Goal: Task Accomplishment & Management: Complete application form

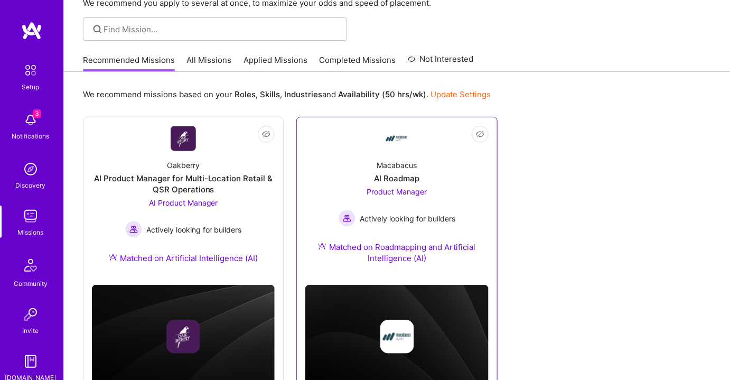
scroll to position [102, 0]
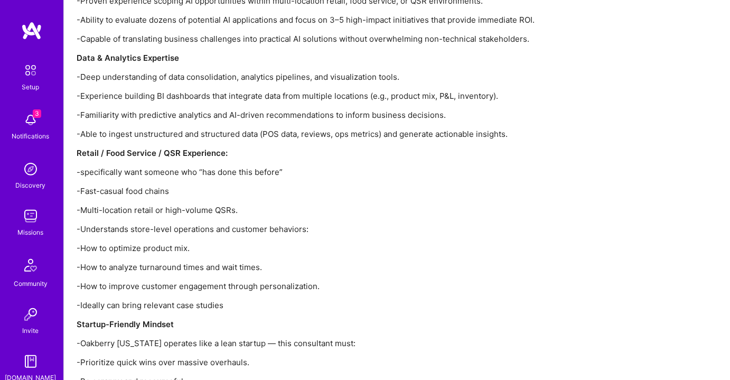
scroll to position [1445, 0]
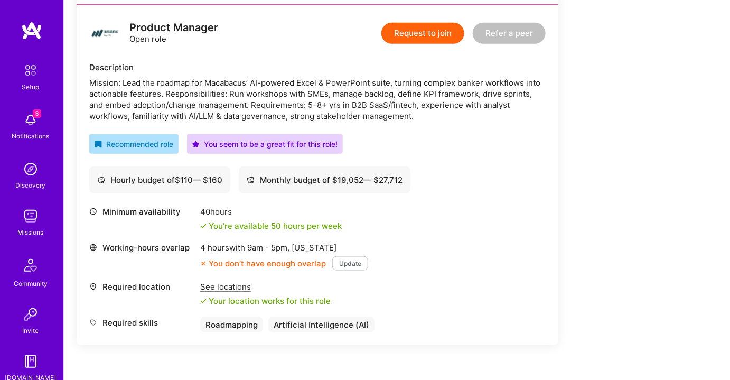
scroll to position [266, 0]
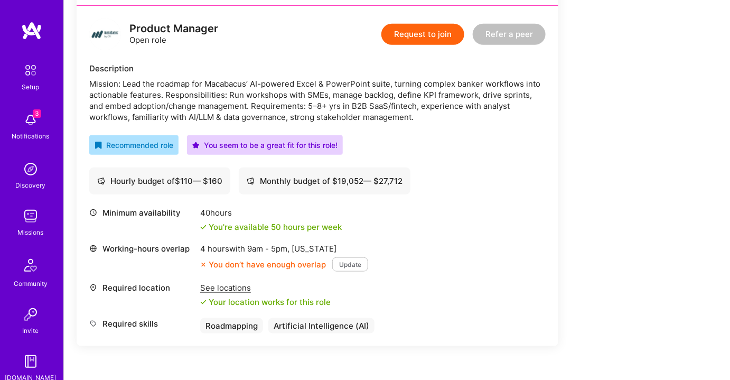
click at [218, 288] on div "See locations" at bounding box center [265, 287] width 130 height 11
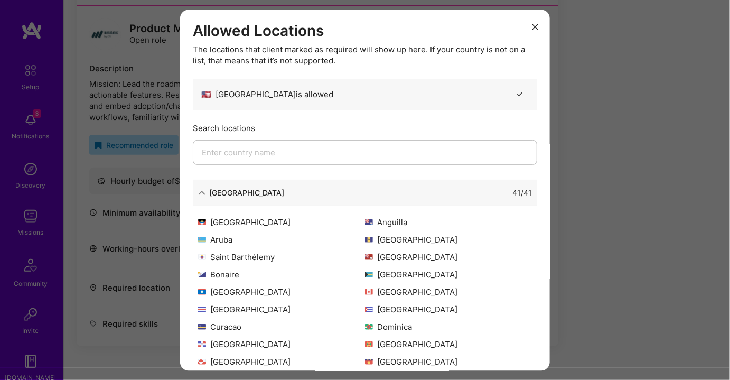
click at [532, 26] on icon "modal" at bounding box center [535, 27] width 6 height 6
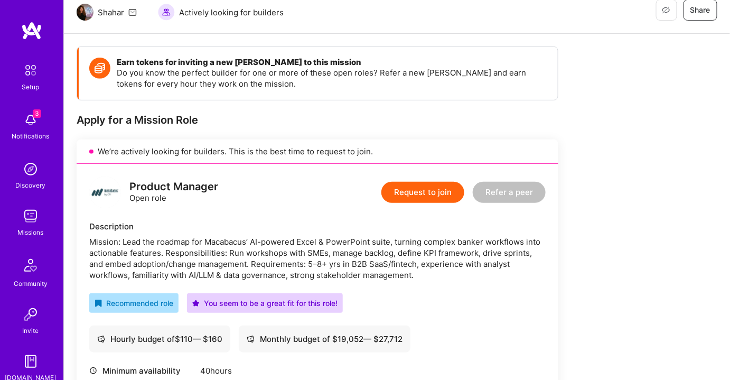
scroll to position [336, 0]
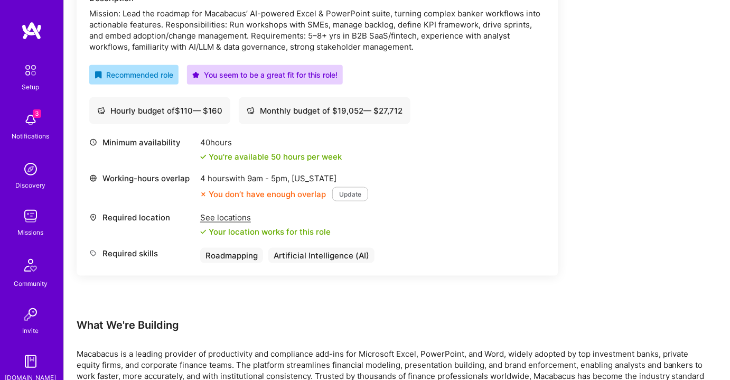
click at [346, 192] on button "Update" at bounding box center [350, 194] width 36 height 14
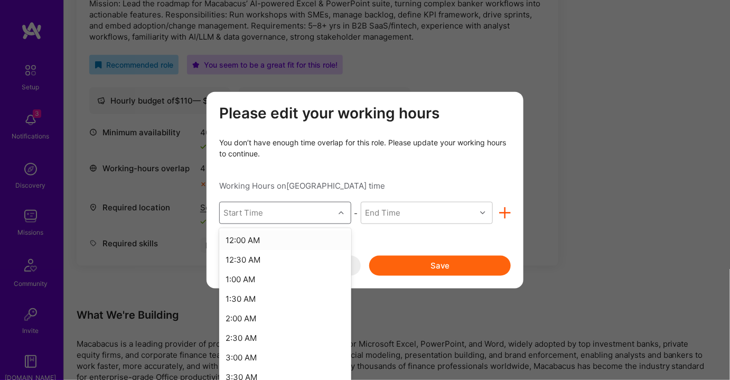
click at [341, 214] on icon "modal" at bounding box center [341, 212] width 5 height 5
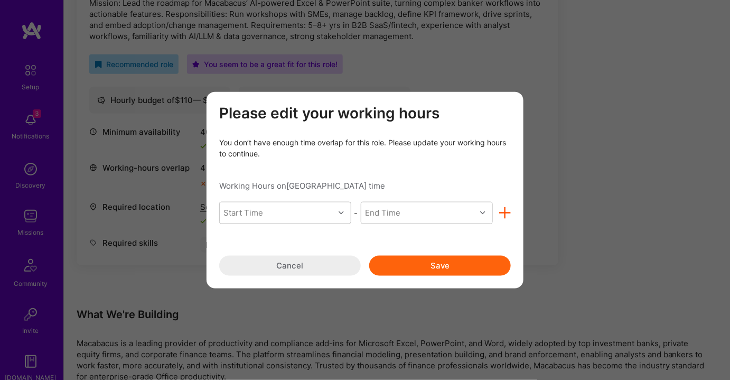
click at [563, 200] on div "Please edit your working hours You don’t have enough time overlap for this role…" at bounding box center [365, 190] width 730 height 380
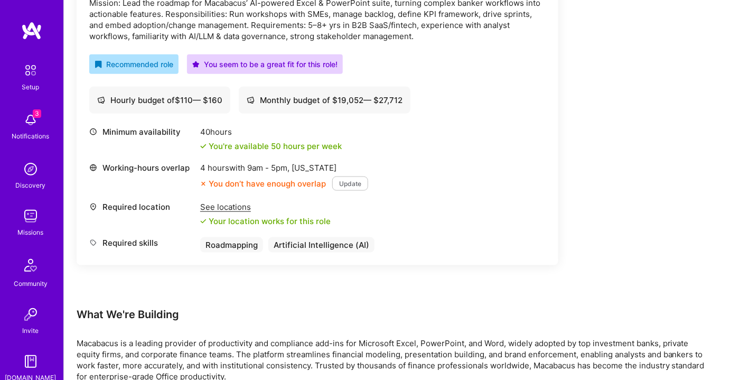
click at [353, 183] on button "Update" at bounding box center [350, 183] width 36 height 14
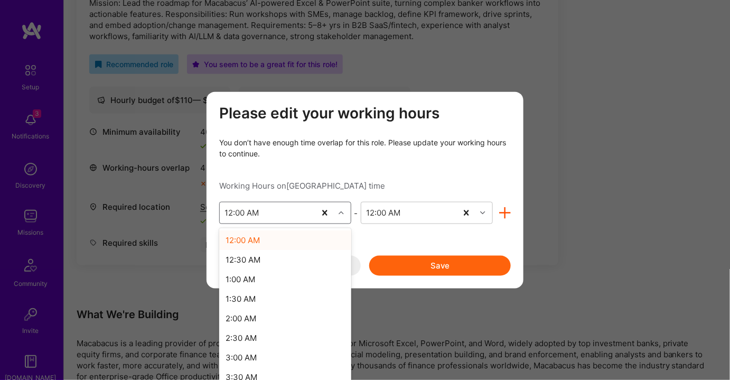
scroll to position [358, 0]
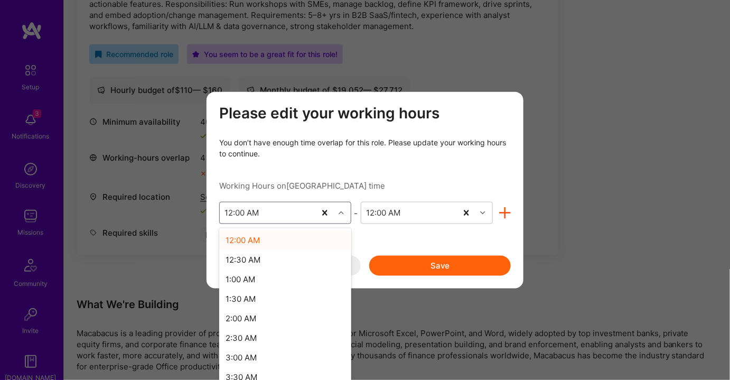
click at [343, 215] on icon "modal" at bounding box center [341, 212] width 5 height 5
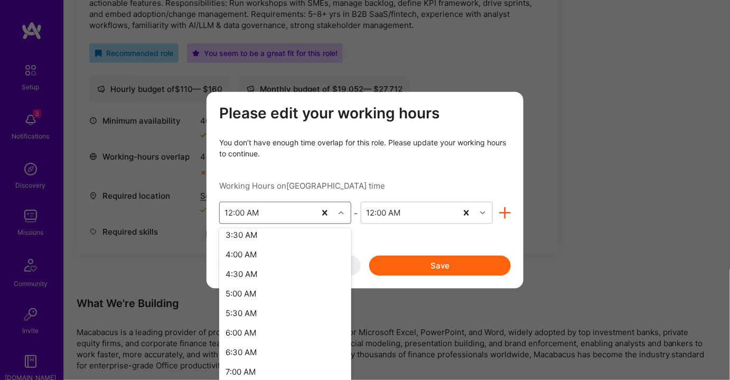
scroll to position [192, 0]
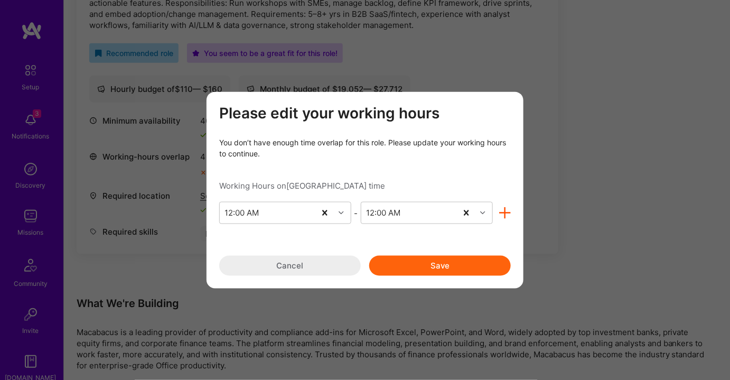
click at [584, 160] on div "Please edit your working hours You don’t have enough time overlap for this role…" at bounding box center [365, 190] width 730 height 380
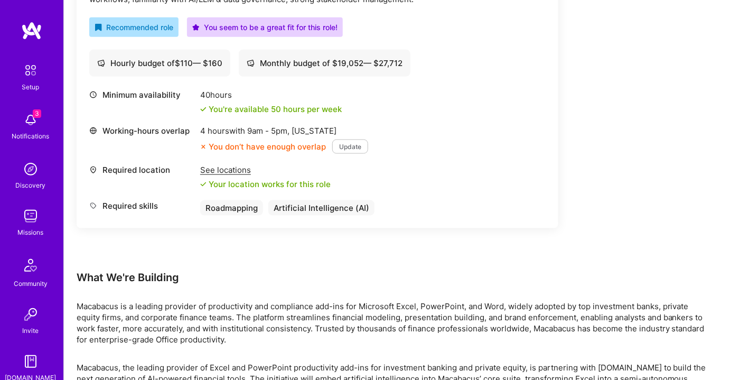
scroll to position [406, 0]
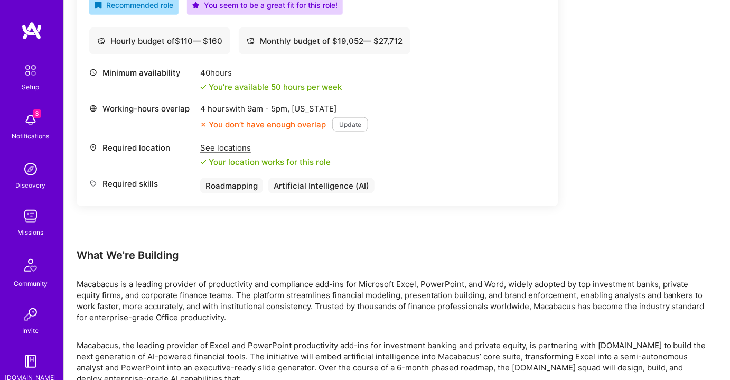
click at [349, 125] on button "Update" at bounding box center [350, 124] width 36 height 14
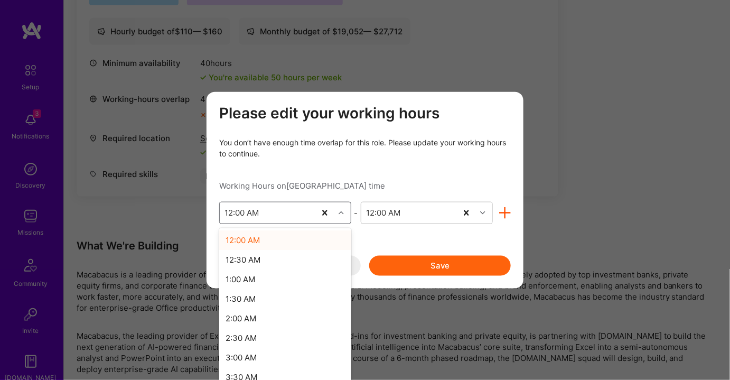
click at [343, 212] on icon "modal" at bounding box center [341, 212] width 5 height 5
click at [256, 357] on div "8:00 AM" at bounding box center [285, 361] width 132 height 20
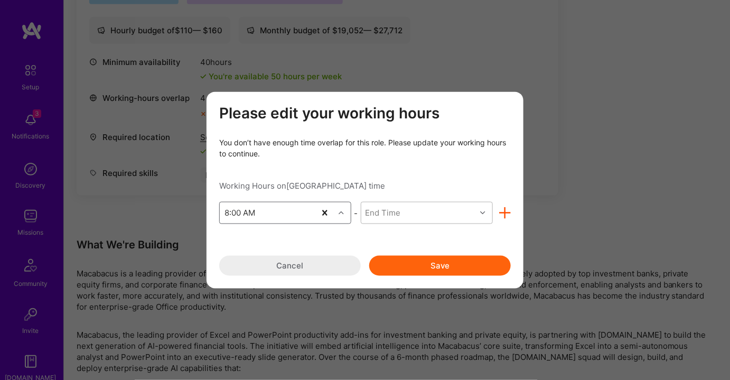
scroll to position [427, 0]
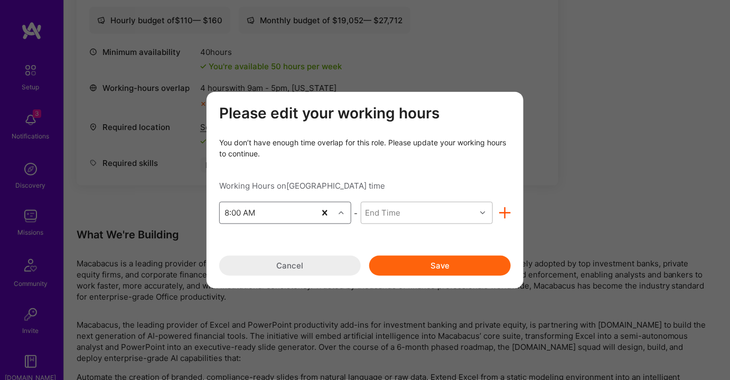
click at [392, 212] on div "End Time" at bounding box center [382, 212] width 35 height 11
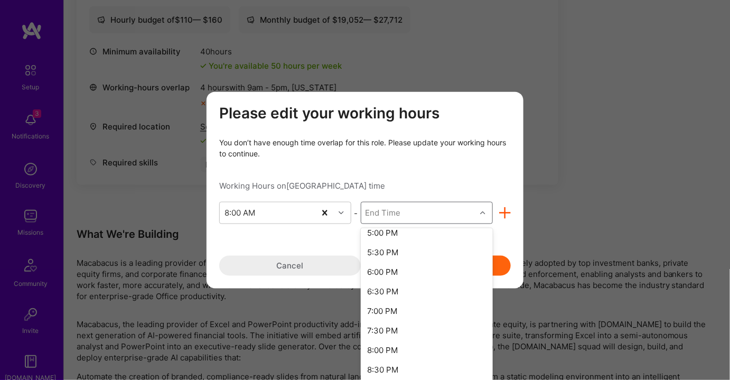
scroll to position [384, 0]
click at [404, 246] on div "6:00 PM" at bounding box center [427, 247] width 132 height 20
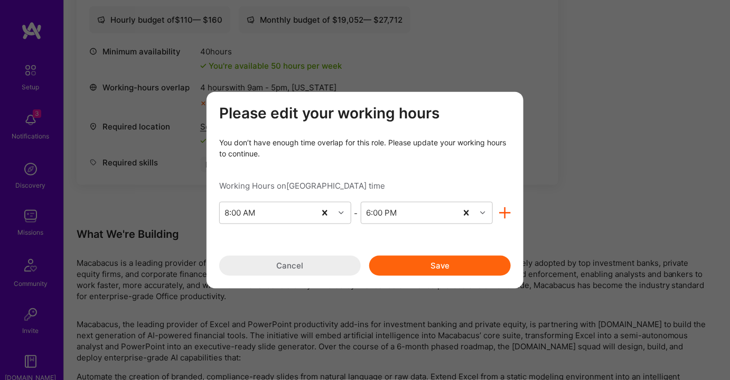
click at [423, 268] on button "Save" at bounding box center [440, 266] width 142 height 20
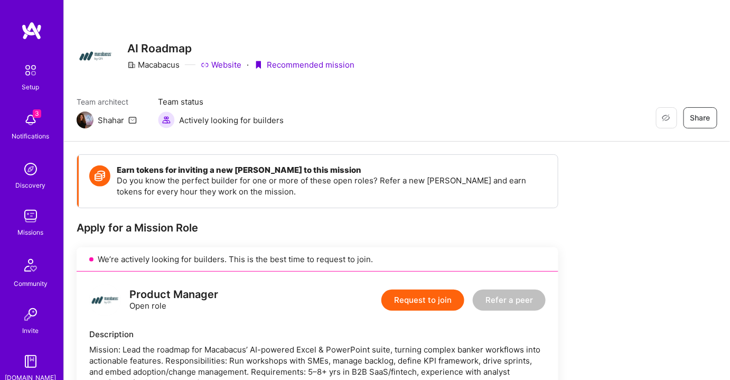
scroll to position [0, 0]
click at [425, 306] on button "Request to join" at bounding box center [422, 299] width 83 height 21
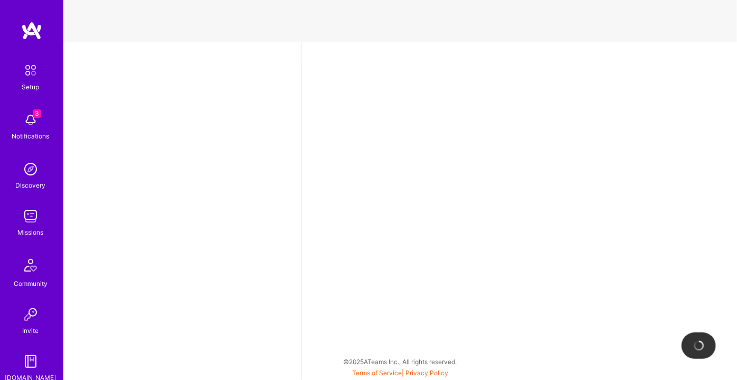
select select "US"
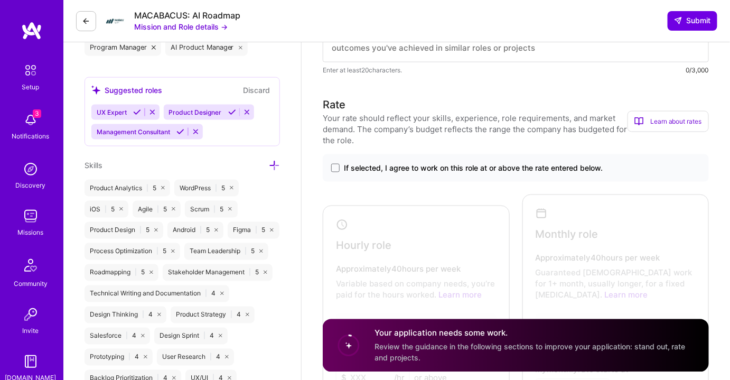
scroll to position [480, 0]
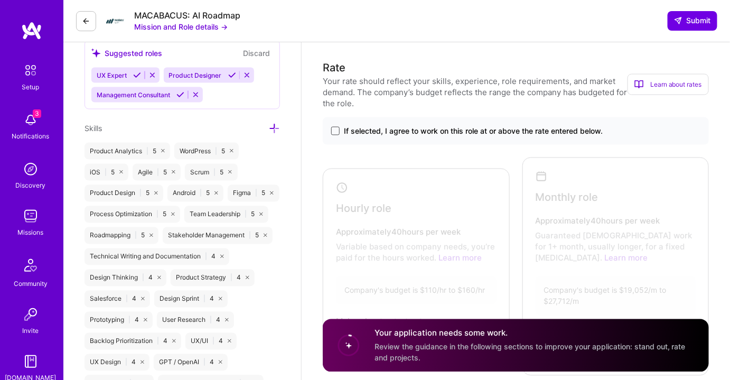
click at [334, 132] on span at bounding box center [335, 131] width 8 height 8
click at [0, 0] on input "If selected, I agree to work on this role at or above the rate entered below." at bounding box center [0, 0] width 0 height 0
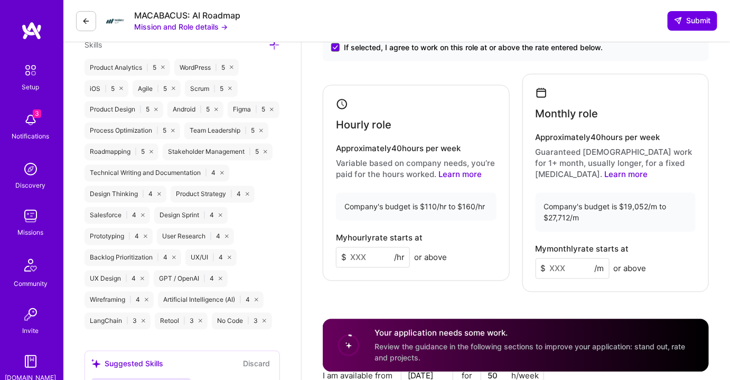
scroll to position [576, 0]
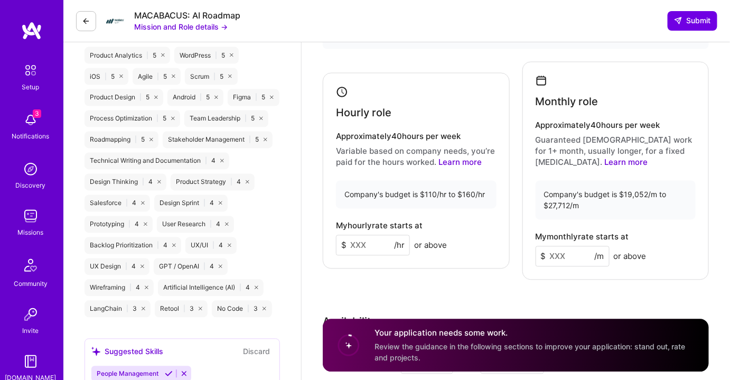
drag, startPoint x: 371, startPoint y: 245, endPoint x: 360, endPoint y: 243, distance: 10.7
click at [360, 243] on input at bounding box center [373, 245] width 74 height 21
type input "150"
click at [442, 258] on div "Hourly role Approximately 40 hours per week Variable based on company needs, yo…" at bounding box center [416, 171] width 187 height 196
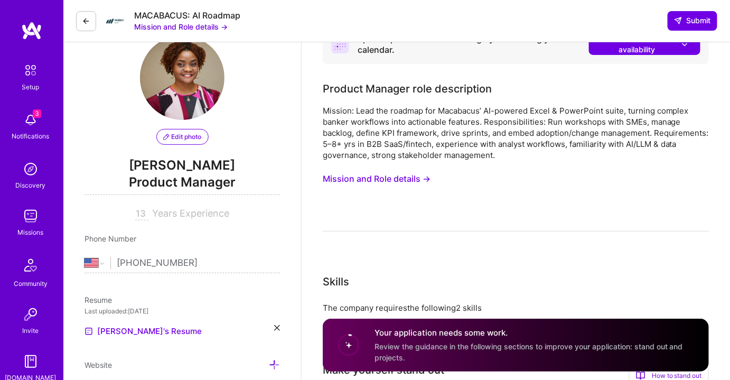
scroll to position [0, 0]
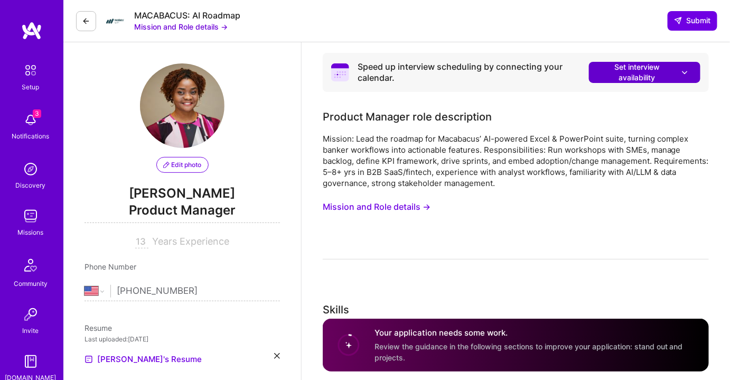
click at [685, 73] on icon at bounding box center [685, 72] width 10 height 11
click at [144, 242] on input "13" at bounding box center [141, 242] width 13 height 13
type input "14"
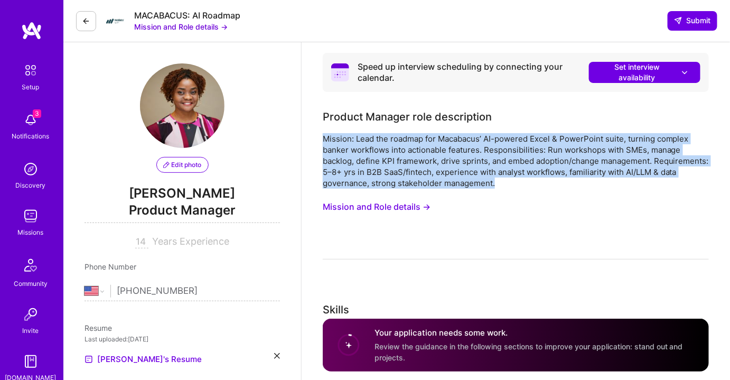
drag, startPoint x: 494, startPoint y: 184, endPoint x: 320, endPoint y: 129, distance: 183.1
copy div "Mission: Lead the roadmap for Macabacus’ AI-powered Excel & PowerPoint suite, t…"
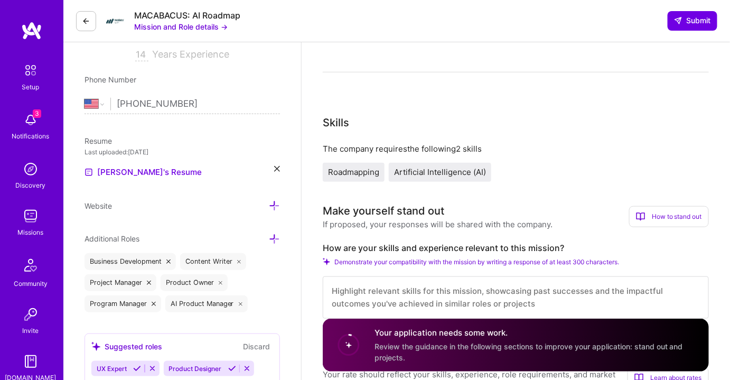
scroll to position [240, 0]
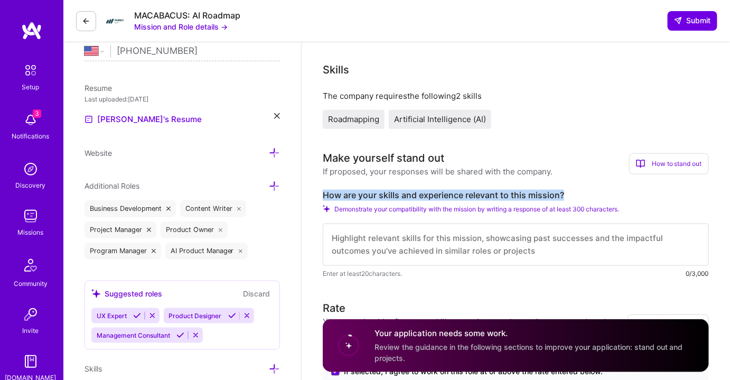
drag, startPoint x: 320, startPoint y: 194, endPoint x: 594, endPoint y: 198, distance: 274.2
copy label "How are your skills and experience relevant to this mission?"
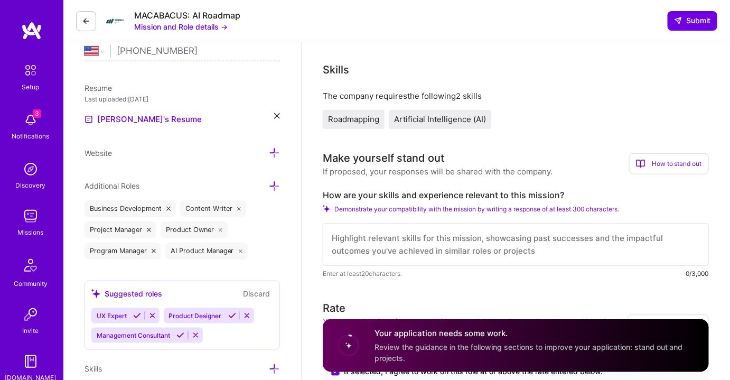
click at [351, 241] on textarea at bounding box center [516, 244] width 386 height 42
paste textarea "Lore 96+ ipsum do sitam-consectetu adipiscing elitsedd E3T IncI, utlabor, etd m…"
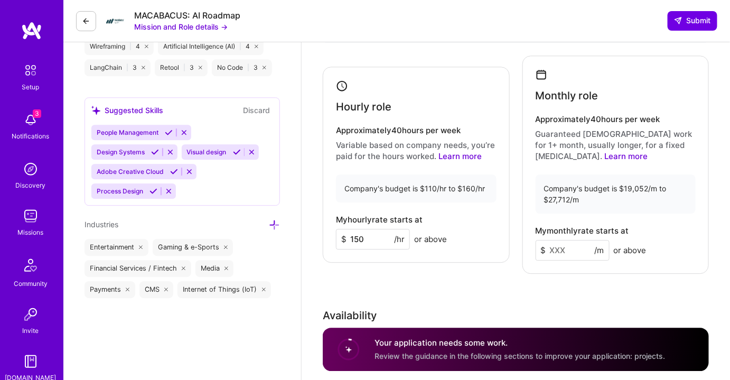
scroll to position [854, 0]
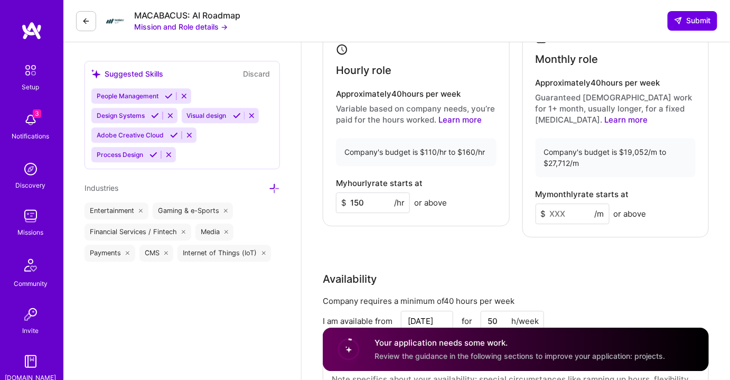
type textarea "Lore 96+ ipsum do sitam-consectetu adipiscing elitsedd E3T IncI, utlabor, etd m…"
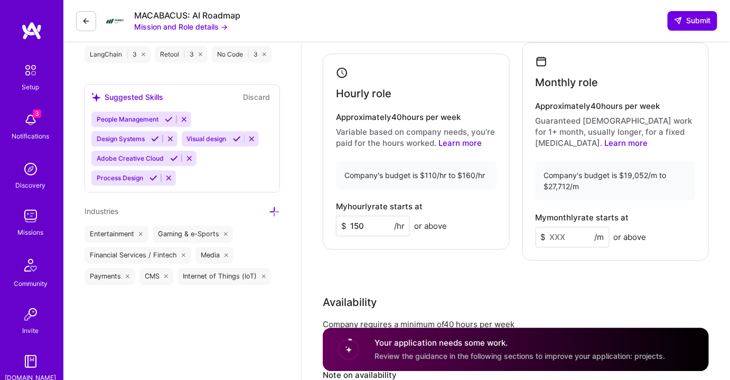
scroll to position [816, 0]
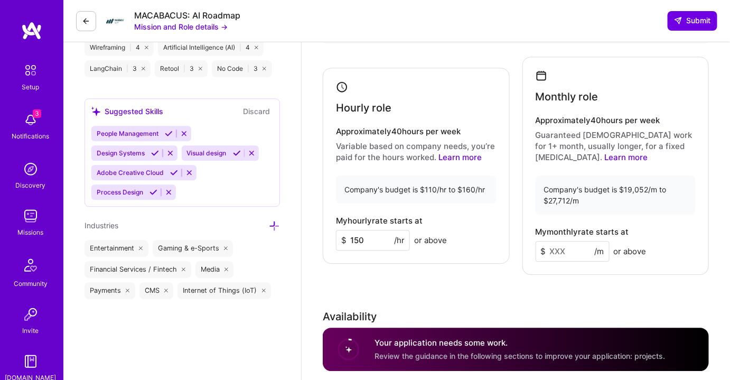
drag, startPoint x: 571, startPoint y: 253, endPoint x: 544, endPoint y: 247, distance: 27.7
click at [544, 247] on div "$ /m" at bounding box center [573, 251] width 74 height 21
type input "25000"
click at [614, 297] on div "Rate Your rate should reflect your skills, experience, role requirements, and m…" at bounding box center [516, 208] width 386 height 499
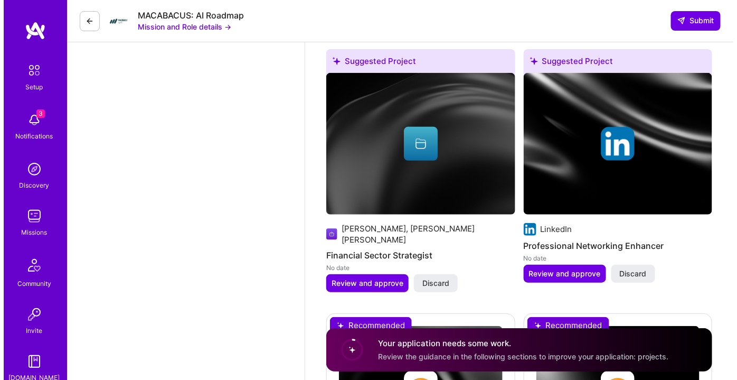
scroll to position [1441, 0]
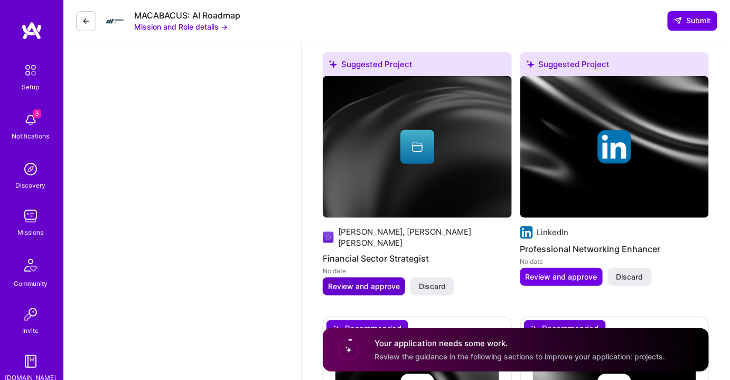
click at [353, 281] on span "Review and approve" at bounding box center [364, 286] width 72 height 11
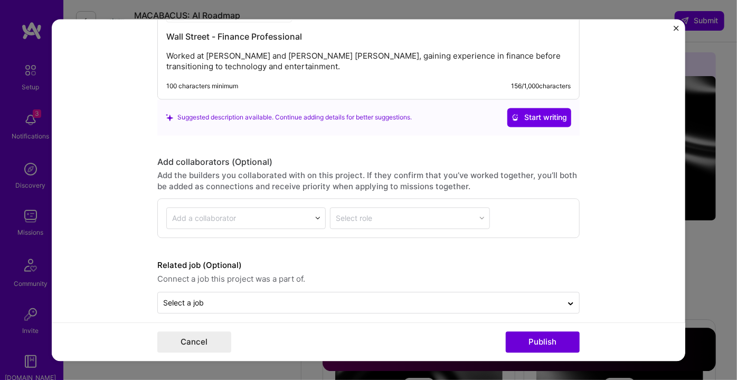
scroll to position [932, 0]
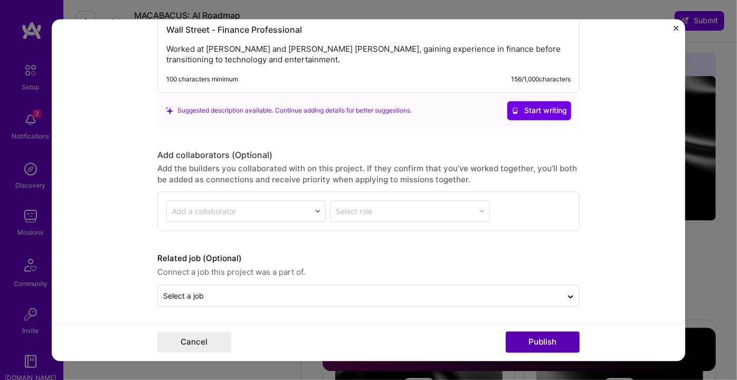
click at [540, 344] on button "Publish" at bounding box center [543, 341] width 74 height 21
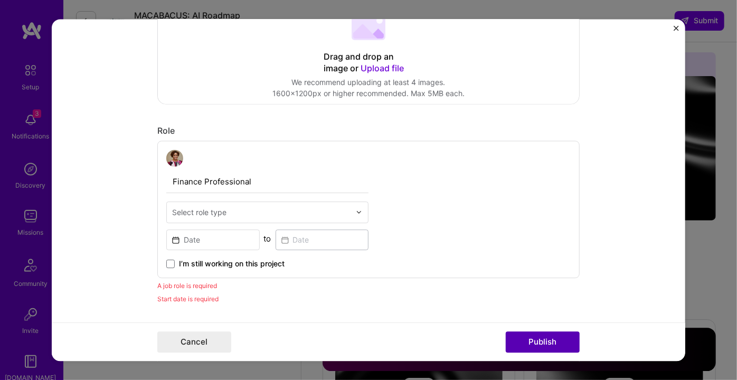
scroll to position [69, 0]
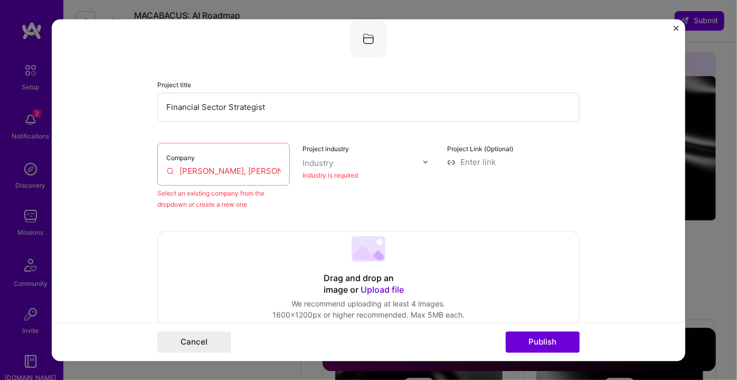
click at [245, 171] on input "[PERSON_NAME], [PERSON_NAME] [PERSON_NAME]" at bounding box center [223, 170] width 115 height 11
drag, startPoint x: 222, startPoint y: 167, endPoint x: 146, endPoint y: 171, distance: 75.6
click at [146, 171] on form "Editing suggested project This project is suggested based on your LinkedIn, res…" at bounding box center [369, 190] width 634 height 342
click at [225, 169] on input "[PERSON_NAME], [PERSON_NAME] [PERSON_NAME]" at bounding box center [223, 170] width 115 height 11
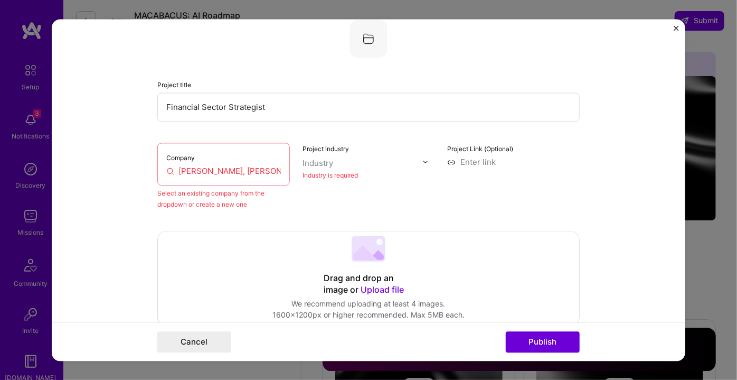
drag, startPoint x: 220, startPoint y: 169, endPoint x: 283, endPoint y: 174, distance: 63.1
click at [283, 174] on div "Company [PERSON_NAME], [PERSON_NAME] [PERSON_NAME]" at bounding box center [223, 164] width 133 height 43
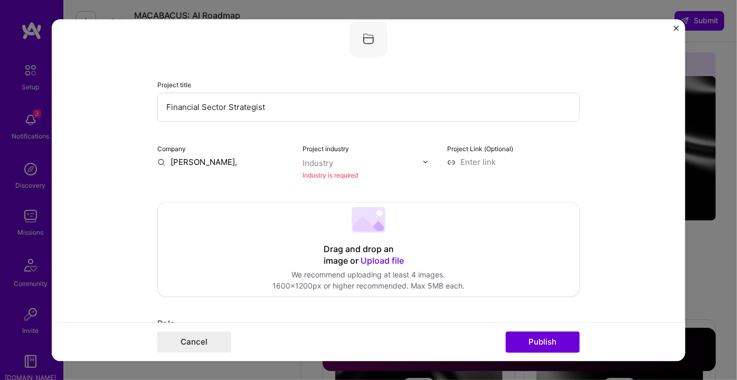
scroll to position [0, 0]
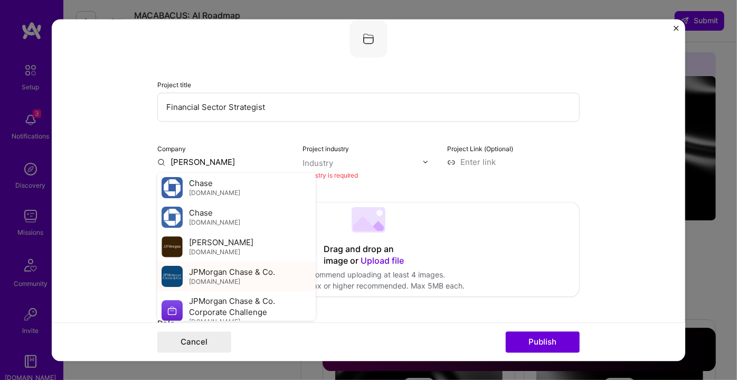
click at [259, 270] on span "JPMorgan Chase & Co." at bounding box center [232, 271] width 86 height 11
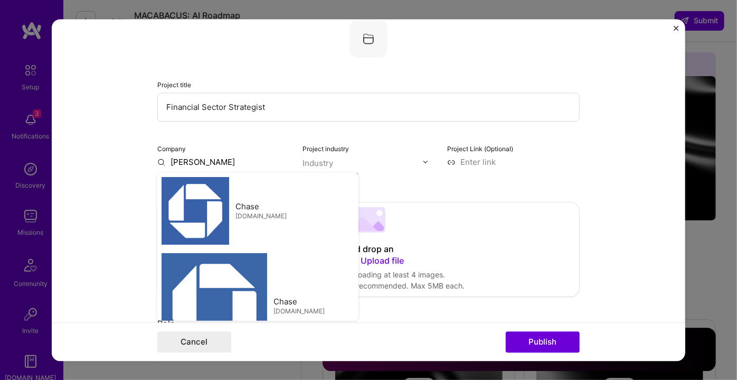
type input "JPMorgan Chase & Co."
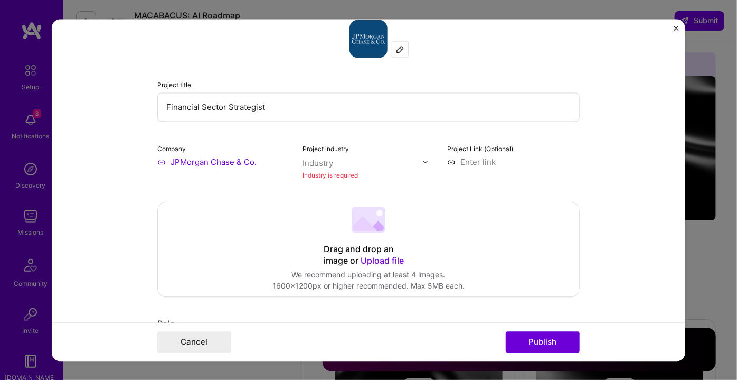
click at [338, 175] on div "Industry is required" at bounding box center [369, 175] width 133 height 11
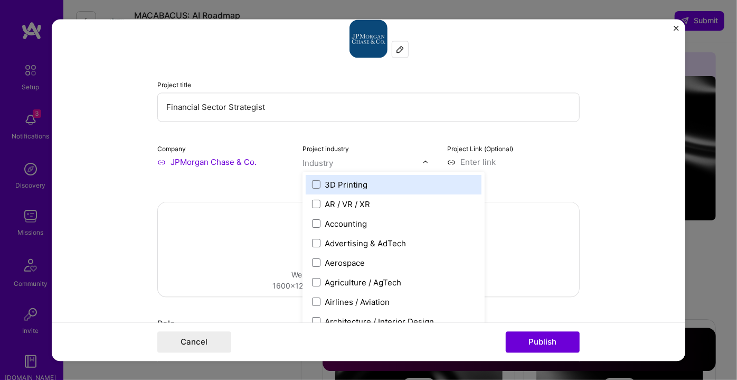
click at [351, 164] on input "text" at bounding box center [363, 162] width 120 height 11
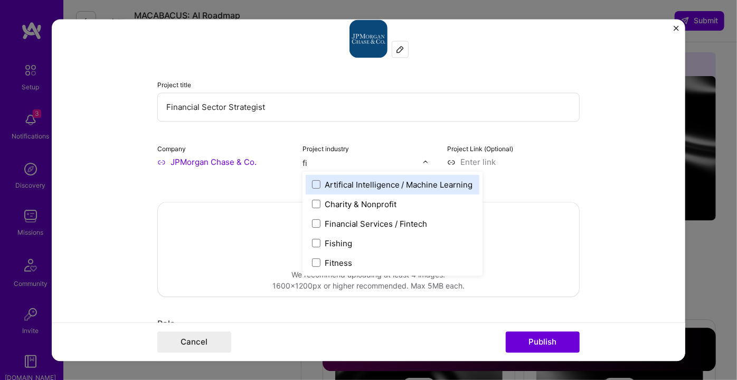
type input "fin"
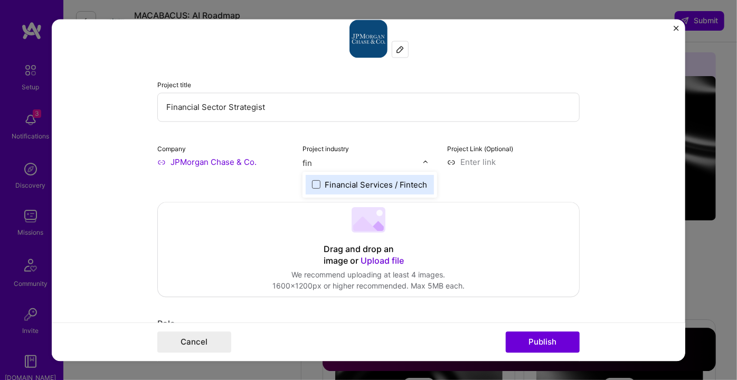
click at [315, 183] on span at bounding box center [316, 184] width 8 height 8
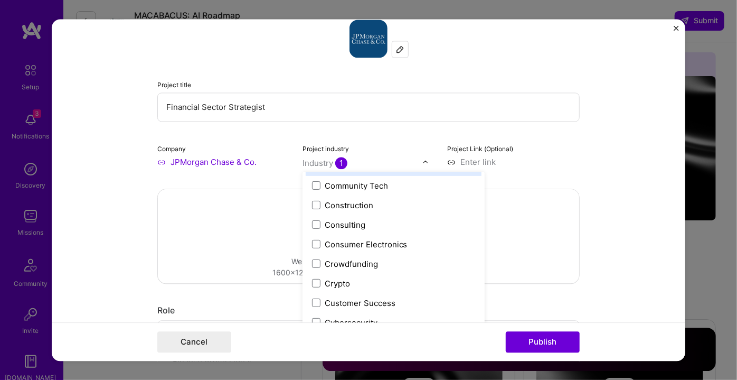
scroll to position [672, 0]
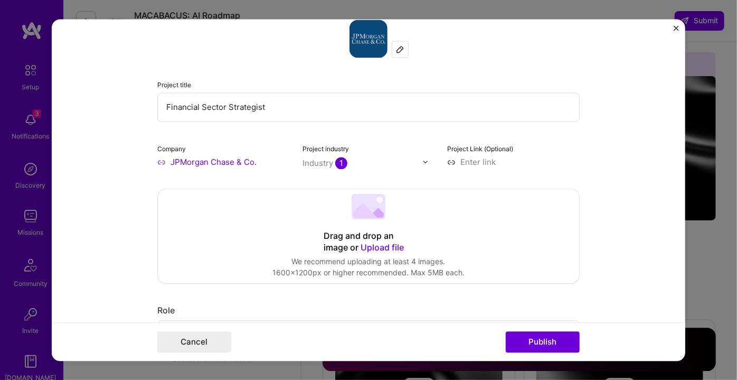
click at [604, 190] on form "Editing suggested project This project is suggested based on your LinkedIn, res…" at bounding box center [369, 190] width 634 height 342
click at [539, 339] on button "Publish" at bounding box center [543, 341] width 74 height 21
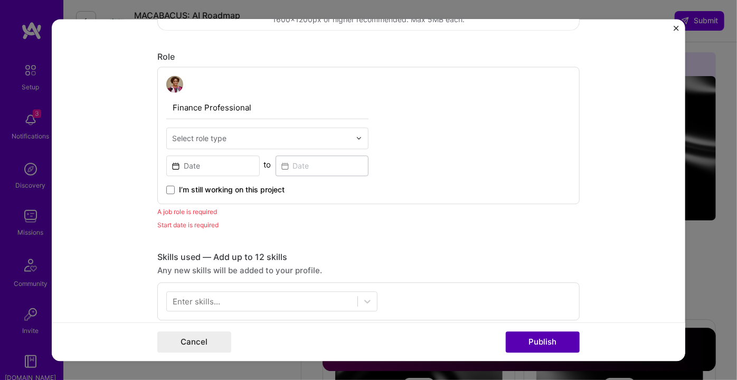
scroll to position [353, 0]
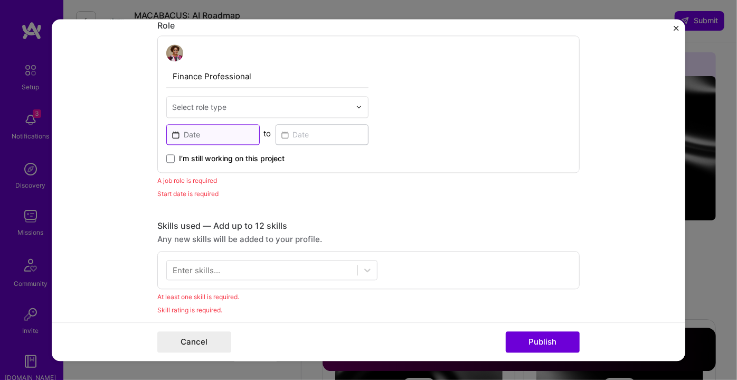
click at [205, 134] on input at bounding box center [212, 134] width 93 height 21
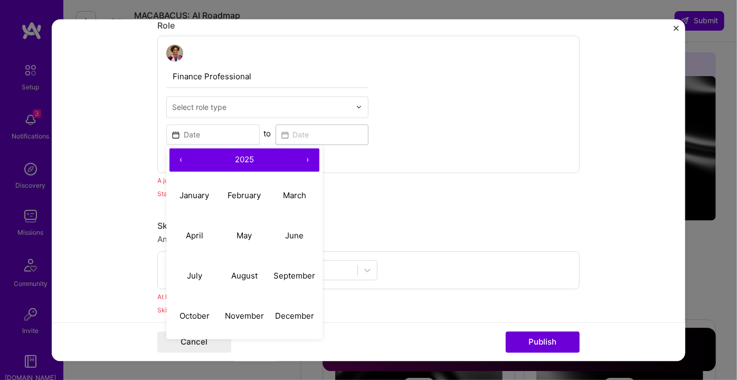
click at [182, 160] on button "‹" at bounding box center [181, 159] width 23 height 23
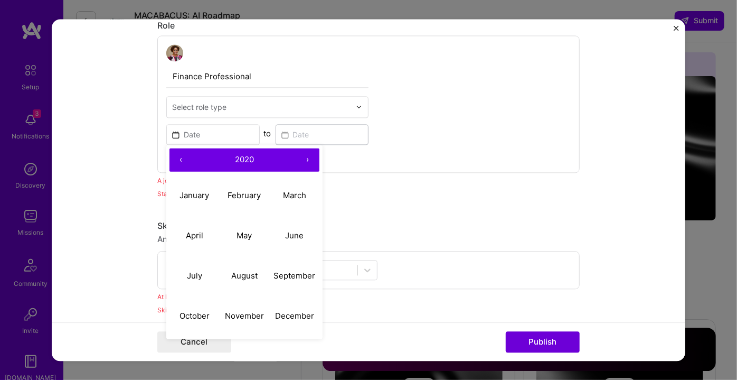
click at [182, 160] on button "‹" at bounding box center [181, 159] width 23 height 23
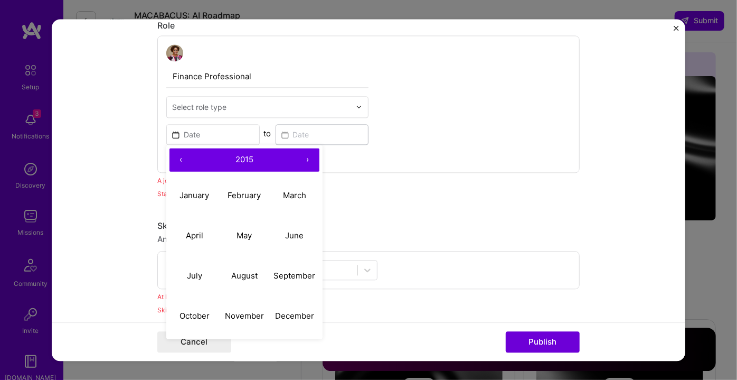
click at [182, 160] on button "‹" at bounding box center [181, 159] width 23 height 23
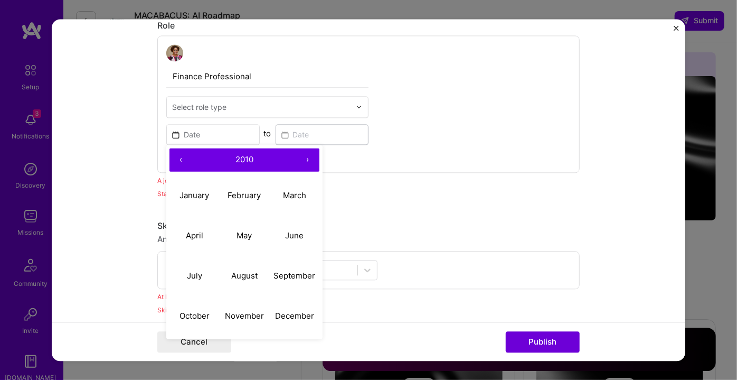
click at [182, 160] on button "‹" at bounding box center [181, 159] width 23 height 23
click at [240, 238] on abbr "May" at bounding box center [244, 235] width 15 height 10
type input "[DATE]"
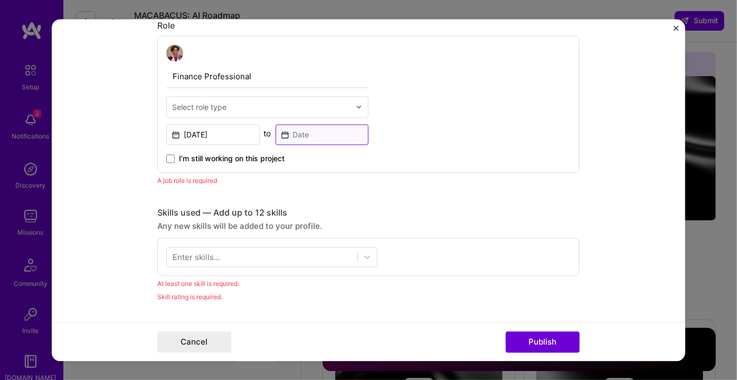
click at [311, 124] on input at bounding box center [322, 134] width 93 height 21
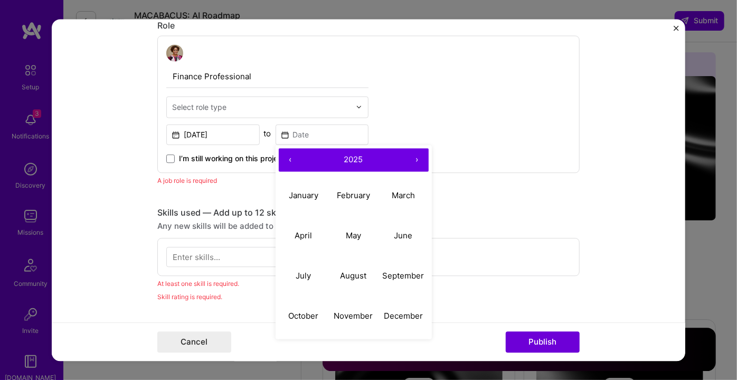
click at [286, 156] on button "‹" at bounding box center [290, 159] width 23 height 23
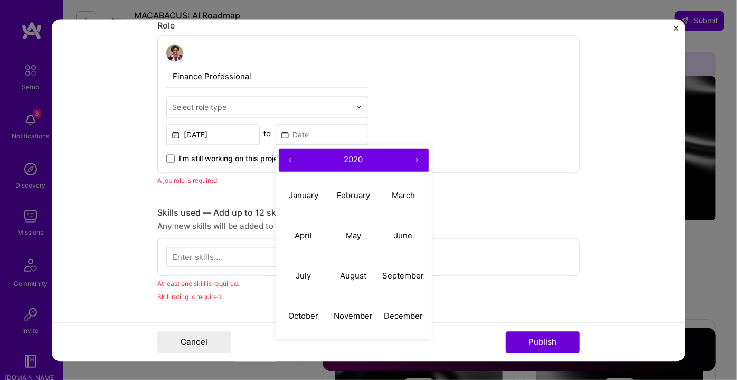
click at [286, 156] on button "‹" at bounding box center [290, 159] width 23 height 23
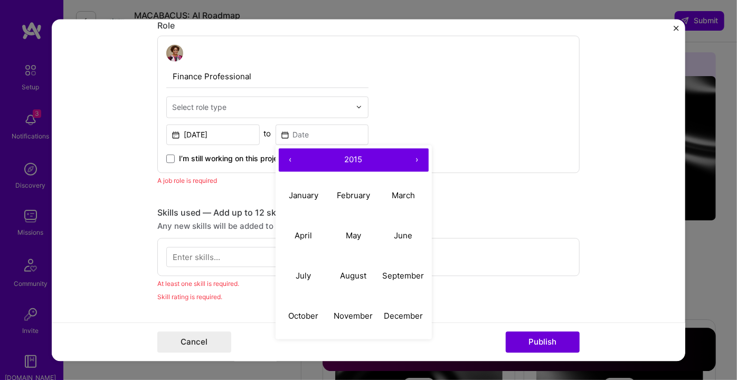
click at [286, 156] on button "‹" at bounding box center [290, 159] width 23 height 23
click at [395, 312] on abbr "December" at bounding box center [403, 315] width 39 height 10
type input "[DATE]"
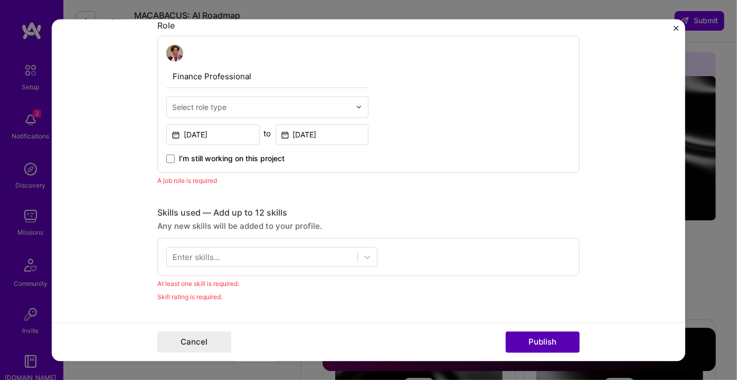
click at [549, 350] on button "Publish" at bounding box center [543, 341] width 74 height 21
click at [365, 255] on icon at bounding box center [367, 257] width 6 height 4
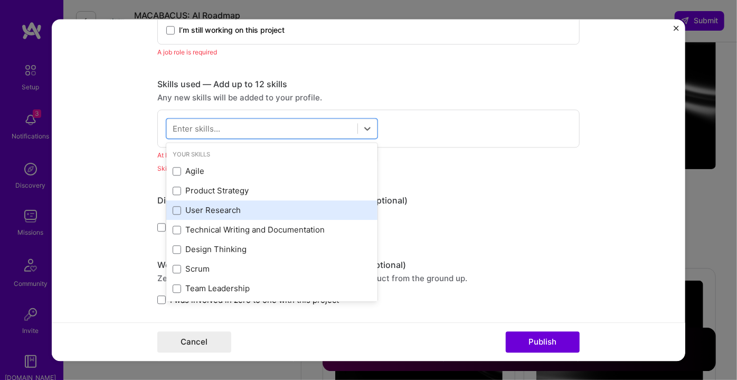
scroll to position [498, 0]
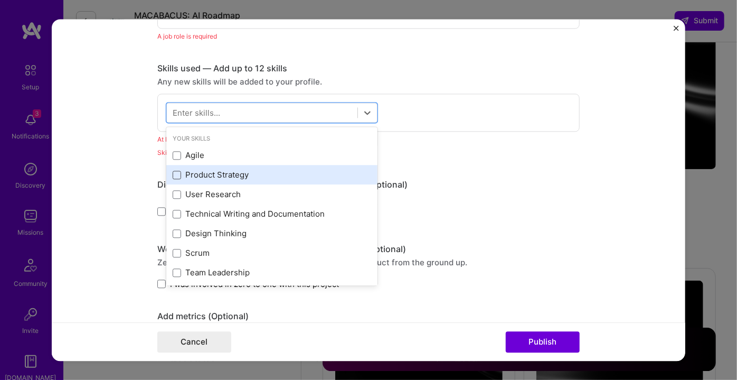
click at [174, 173] on span at bounding box center [177, 175] width 8 height 8
click at [0, 0] on input "checkbox" at bounding box center [0, 0] width 0 height 0
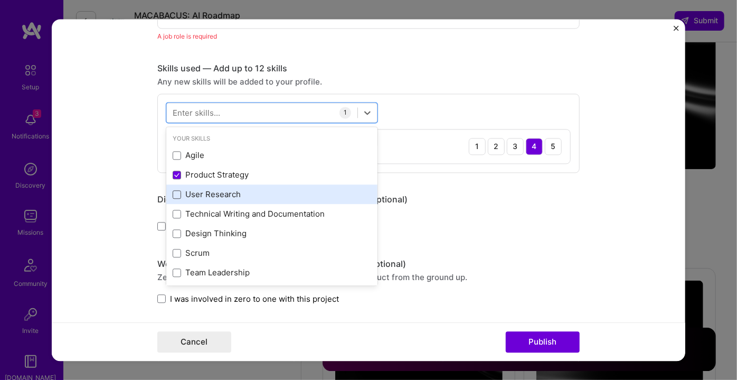
click at [174, 191] on span at bounding box center [177, 194] width 8 height 8
click at [0, 0] on input "checkbox" at bounding box center [0, 0] width 0 height 0
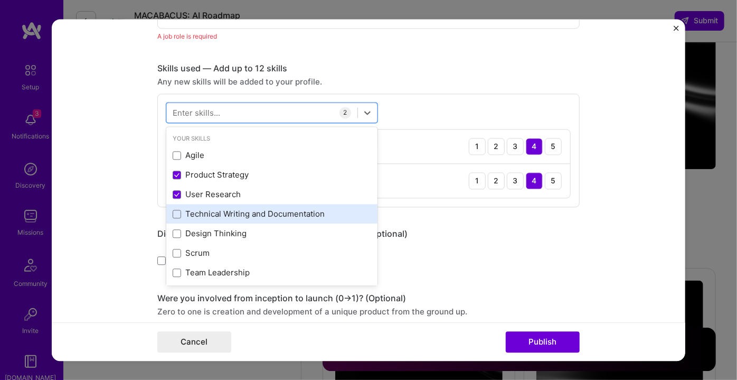
click at [178, 212] on div "Technical Writing and Documentation" at bounding box center [272, 214] width 199 height 11
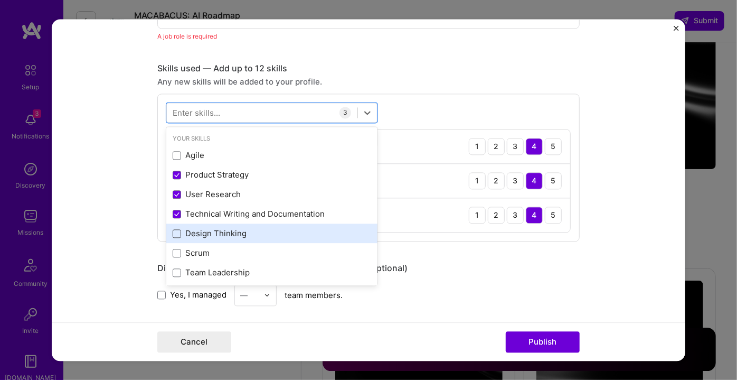
click at [174, 230] on span at bounding box center [177, 233] width 8 height 8
click at [0, 0] on input "checkbox" at bounding box center [0, 0] width 0 height 0
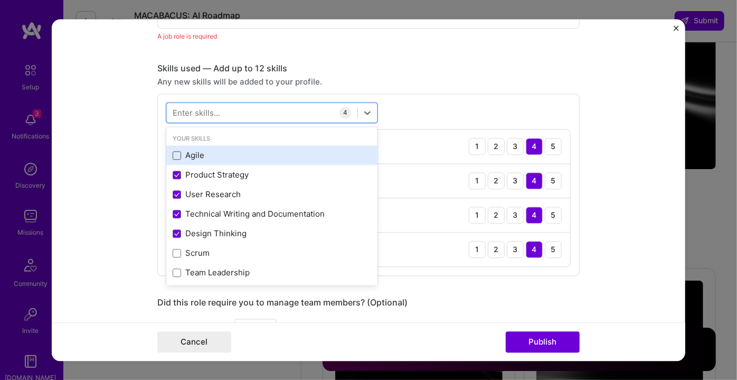
click at [173, 154] on span at bounding box center [177, 155] width 8 height 8
click at [0, 0] on input "checkbox" at bounding box center [0, 0] width 0 height 0
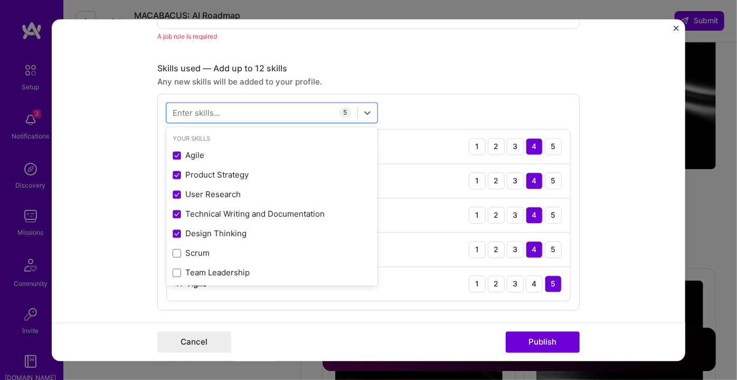
click at [91, 186] on form "Editing suggested project This project is suggested based on your LinkedIn, res…" at bounding box center [369, 190] width 634 height 342
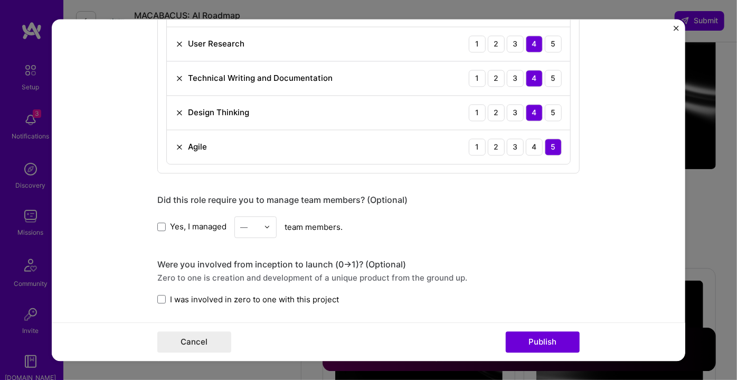
scroll to position [642, 0]
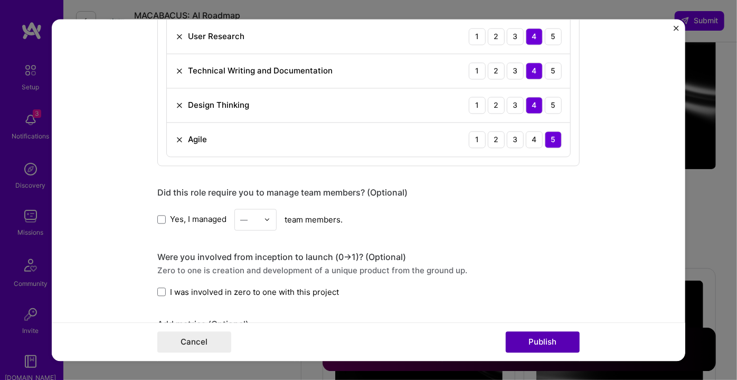
click at [549, 343] on button "Publish" at bounding box center [543, 341] width 74 height 21
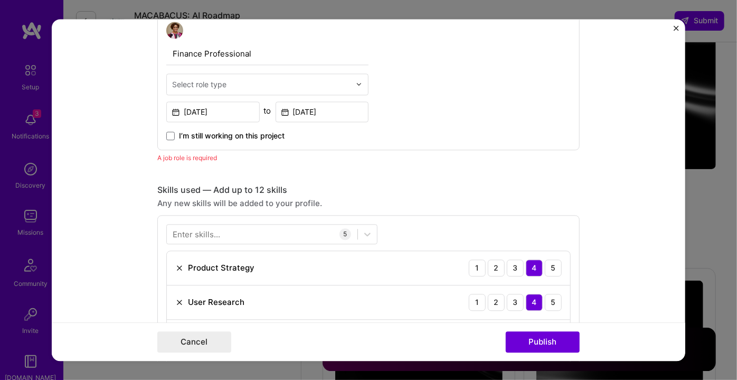
scroll to position [353, 0]
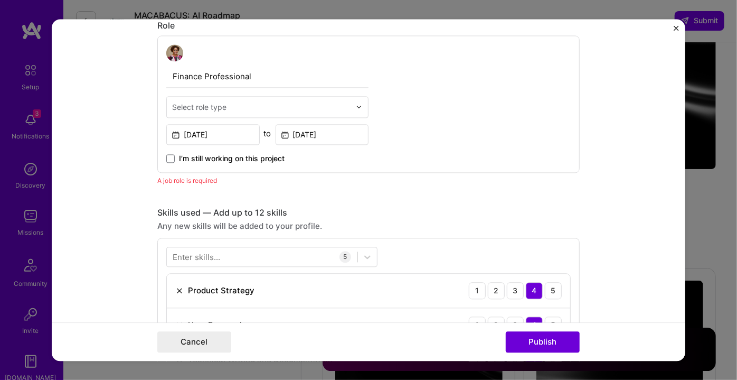
click at [226, 106] on input "text" at bounding box center [261, 106] width 179 height 11
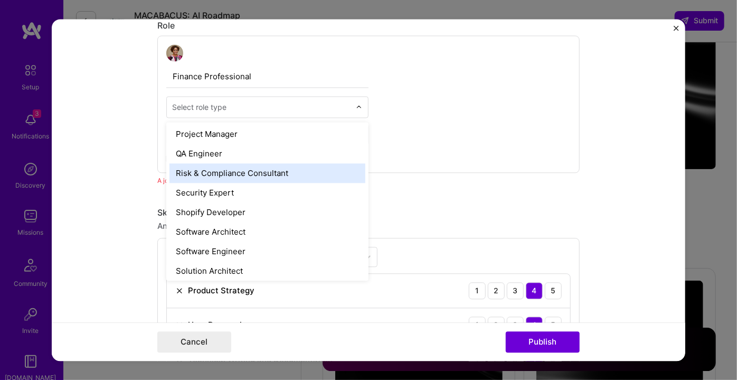
scroll to position [1008, 0]
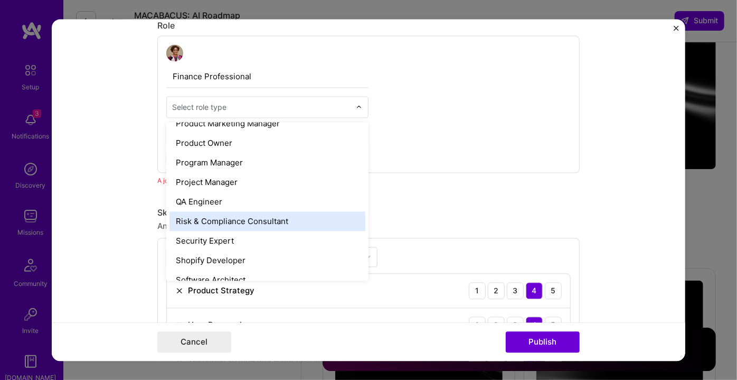
click at [256, 220] on div "Risk & Compliance Consultant" at bounding box center [268, 221] width 196 height 20
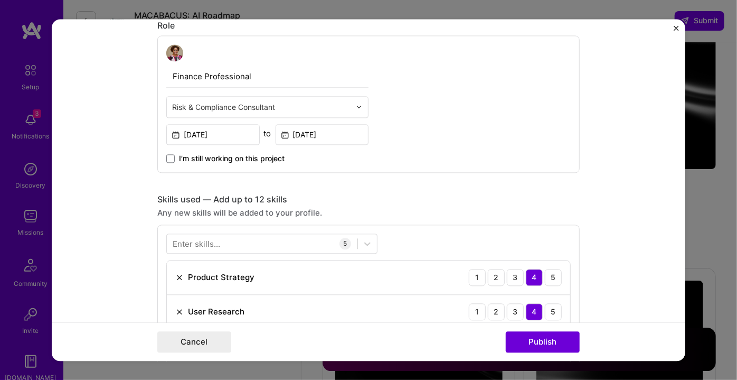
click at [351, 104] on div "Risk & Compliance Consultant" at bounding box center [261, 107] width 189 height 21
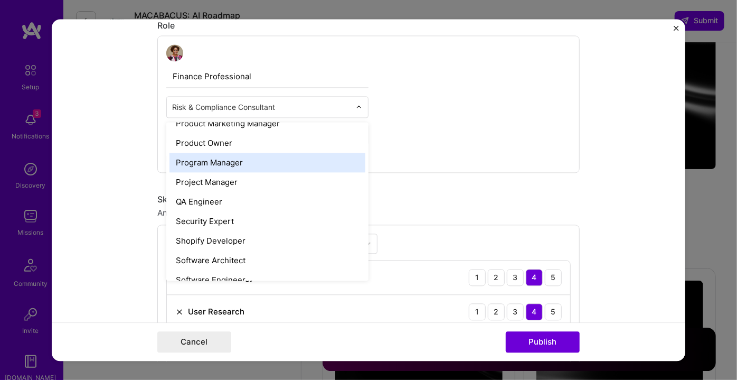
click at [278, 168] on div "Program Manager" at bounding box center [268, 163] width 196 height 20
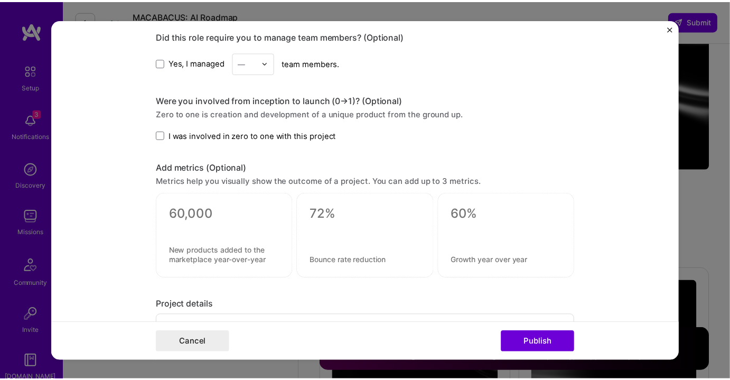
scroll to position [786, 0]
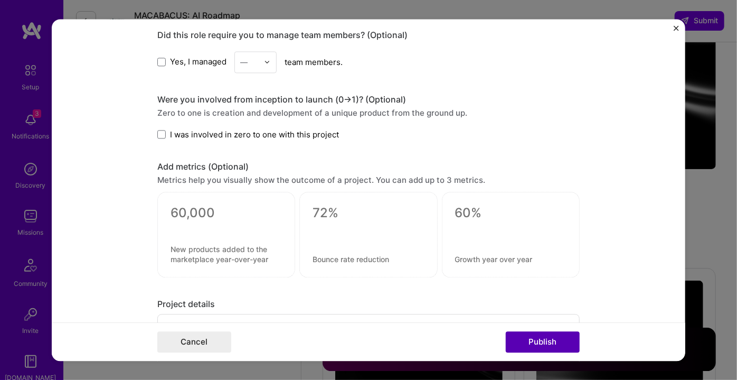
click at [534, 343] on button "Publish" at bounding box center [543, 341] width 74 height 21
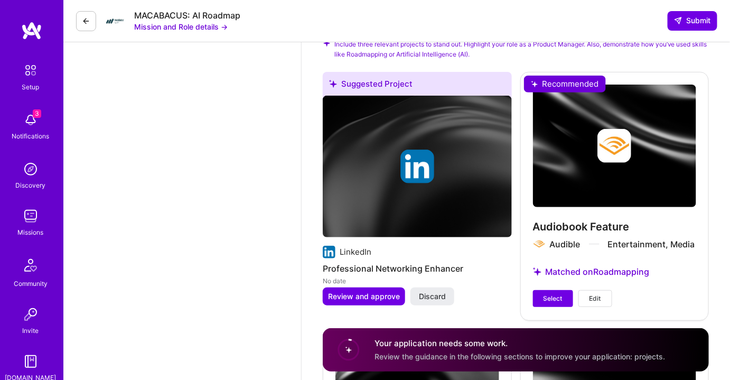
scroll to position [1490, 0]
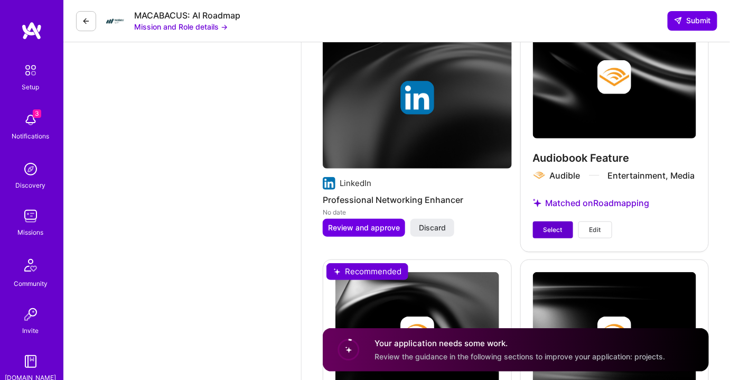
click at [557, 228] on span "Select" at bounding box center [553, 230] width 19 height 10
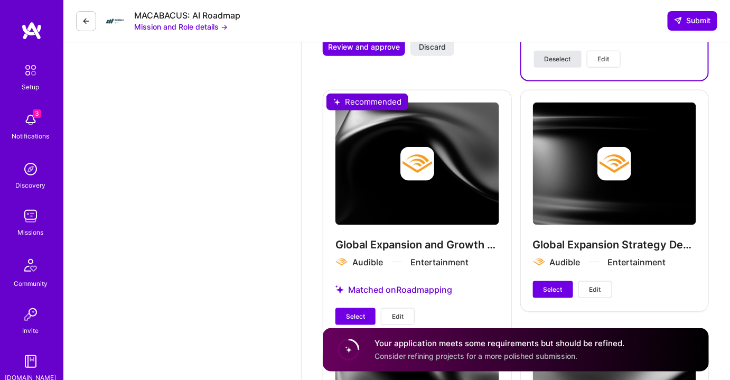
scroll to position [1682, 0]
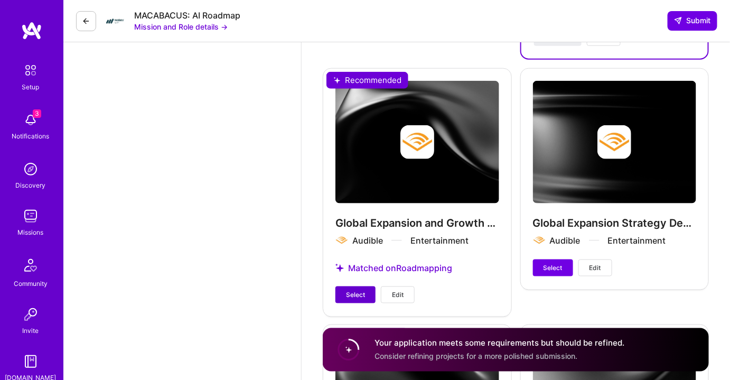
click at [360, 290] on span "Select" at bounding box center [355, 295] width 19 height 10
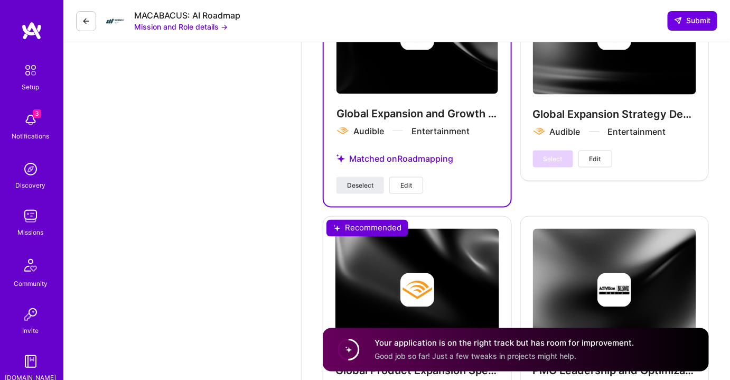
scroll to position [1778, 0]
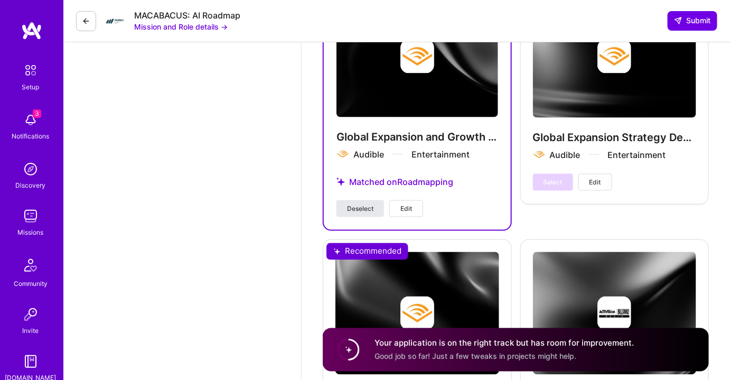
click at [376, 200] on button "Deselect" at bounding box center [360, 208] width 48 height 17
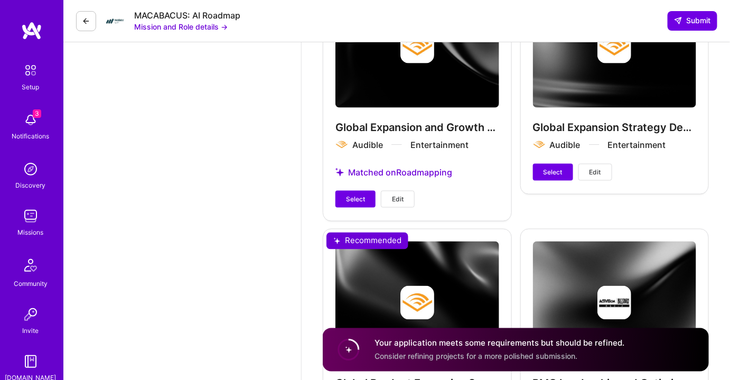
scroll to position [1538, 0]
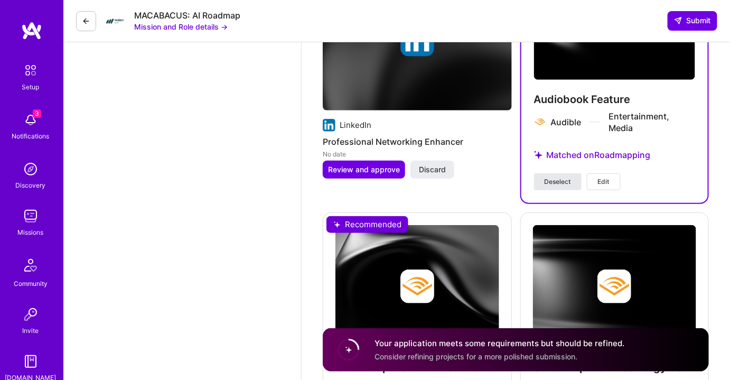
click at [557, 177] on span "Deselect" at bounding box center [558, 182] width 26 height 10
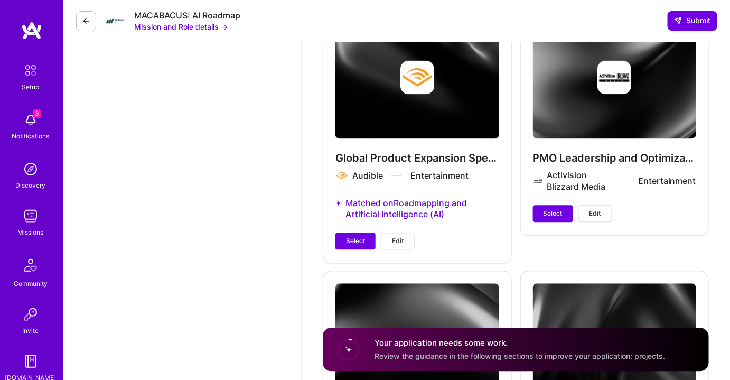
scroll to position [2018, 0]
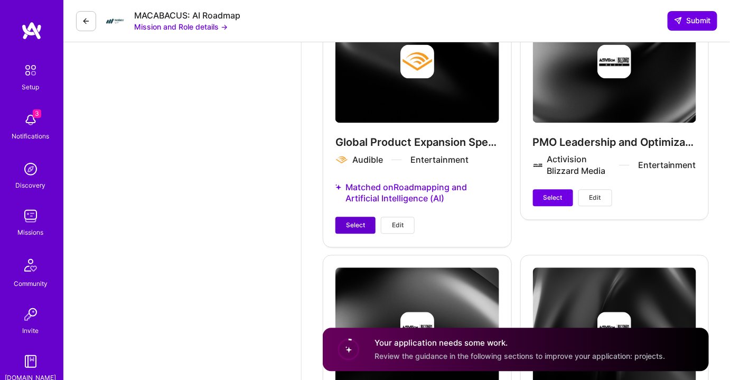
click at [350, 222] on span "Select" at bounding box center [355, 225] width 19 height 10
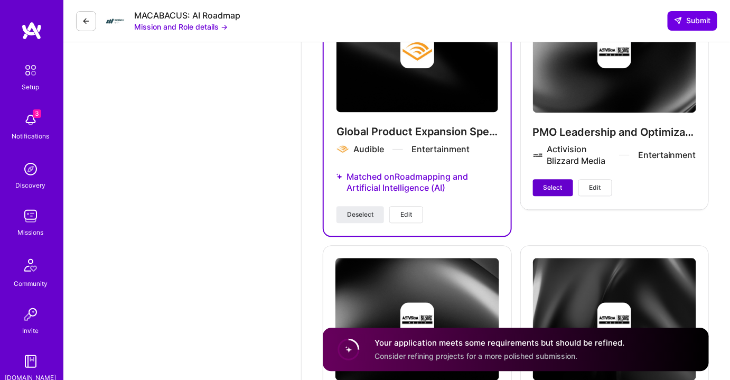
click at [561, 187] on span "Select" at bounding box center [553, 188] width 19 height 10
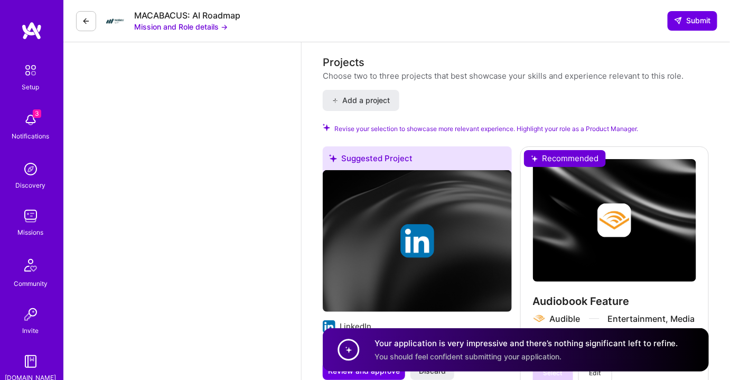
scroll to position [1336, 0]
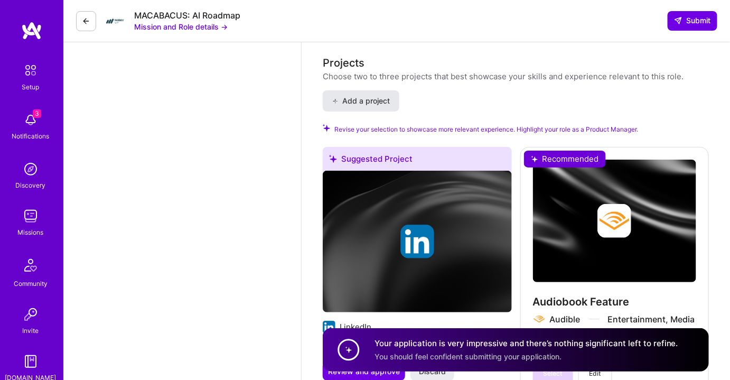
click at [370, 98] on span "Add a project" at bounding box center [361, 101] width 58 height 11
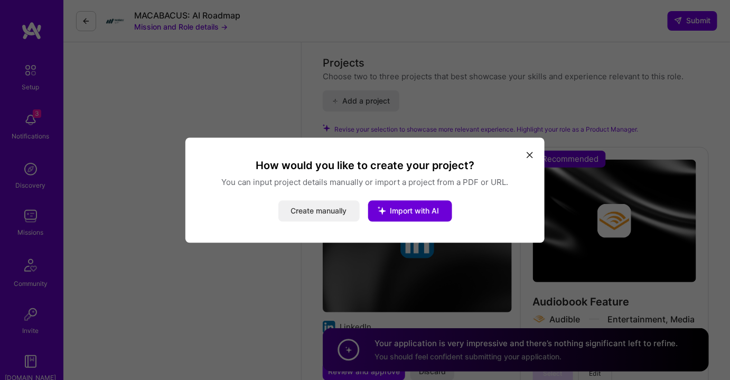
click at [339, 211] on button "Create manually" at bounding box center [318, 210] width 81 height 21
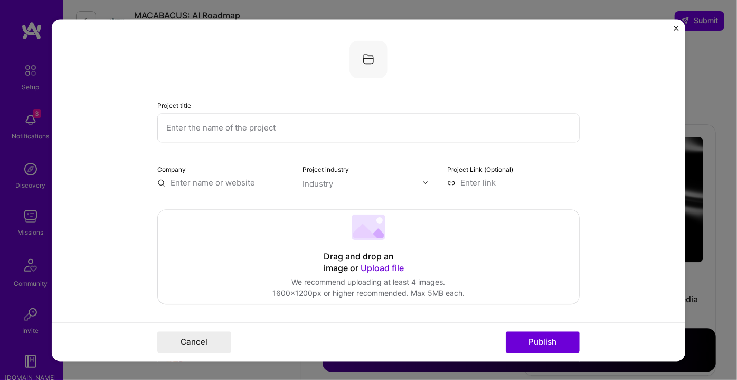
click at [237, 128] on input "text" at bounding box center [368, 127] width 423 height 29
click at [676, 25] on img "Close" at bounding box center [676, 27] width 5 height 5
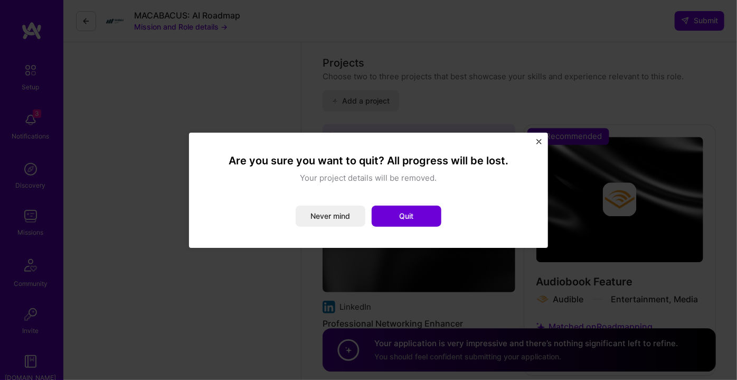
click at [538, 139] on img "Close" at bounding box center [539, 141] width 5 height 5
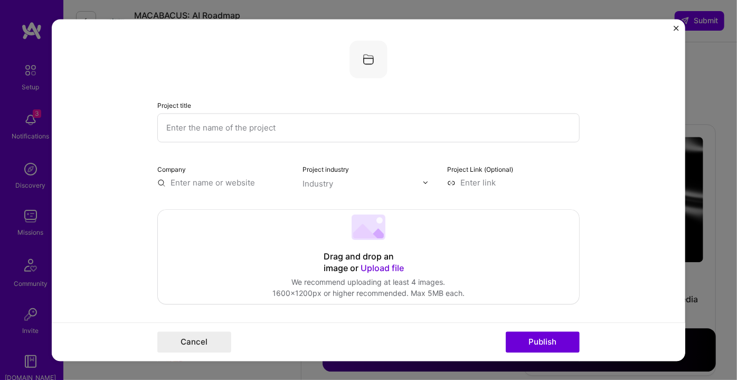
click at [674, 30] on img "Close" at bounding box center [676, 27] width 5 height 5
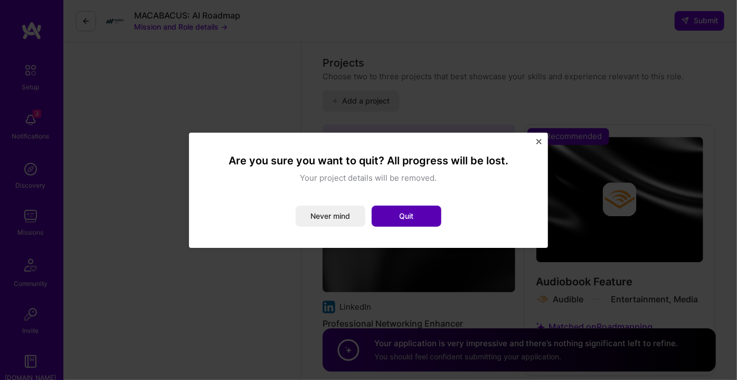
click at [427, 217] on button "Quit" at bounding box center [407, 215] width 70 height 21
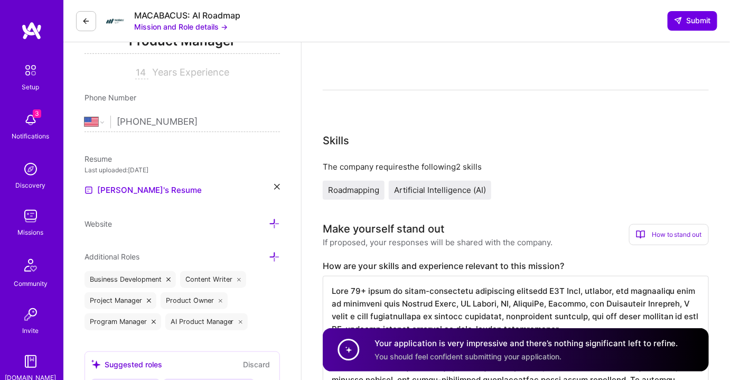
scroll to position [192, 0]
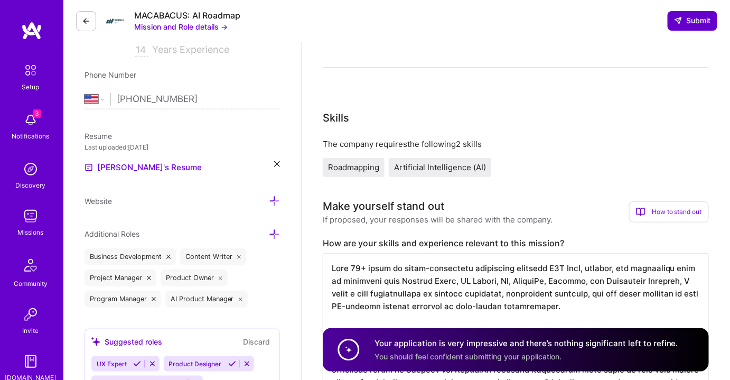
click at [691, 16] on span "Submit" at bounding box center [692, 20] width 37 height 11
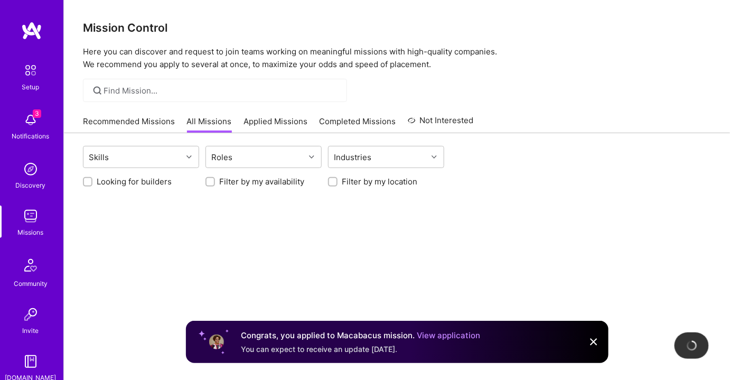
click at [687, 71] on div "Mission Control Here you can discover and request to join teams working on mean…" at bounding box center [397, 239] width 666 height 479
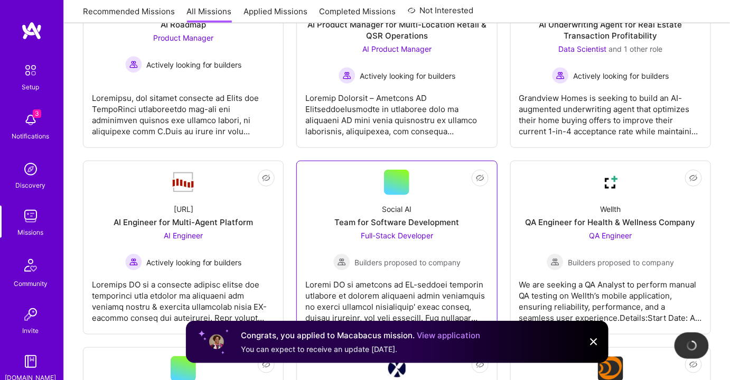
scroll to position [144, 0]
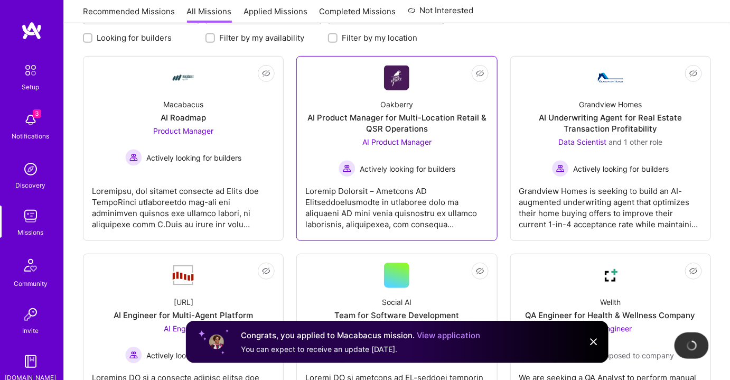
click at [396, 138] on span "AI Product Manager" at bounding box center [396, 141] width 69 height 9
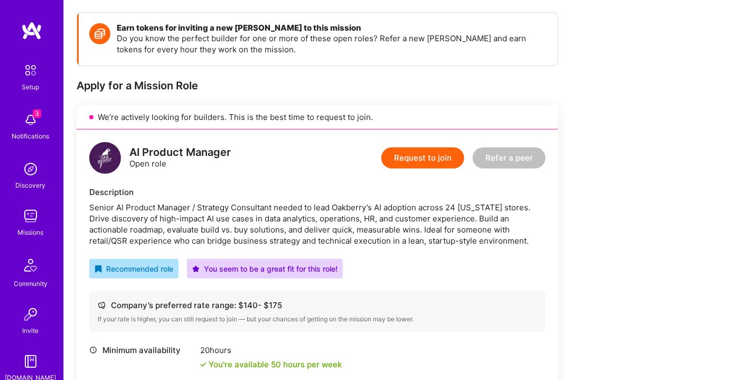
scroll to position [144, 0]
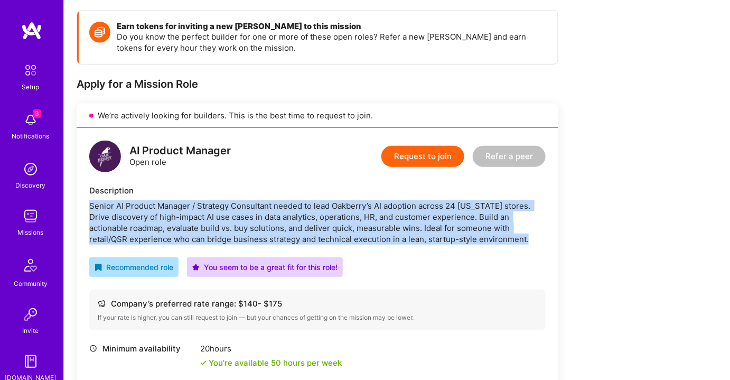
drag, startPoint x: 490, startPoint y: 239, endPoint x: 89, endPoint y: 206, distance: 402.8
click at [89, 206] on div "AI Product Manager Open role Request to join Refer a peer Description Senior AI…" at bounding box center [318, 285] width 482 height 315
copy div "Senior AI Product Manager / Strategy Consultant needed to lead Oakberry’s AI ad…"
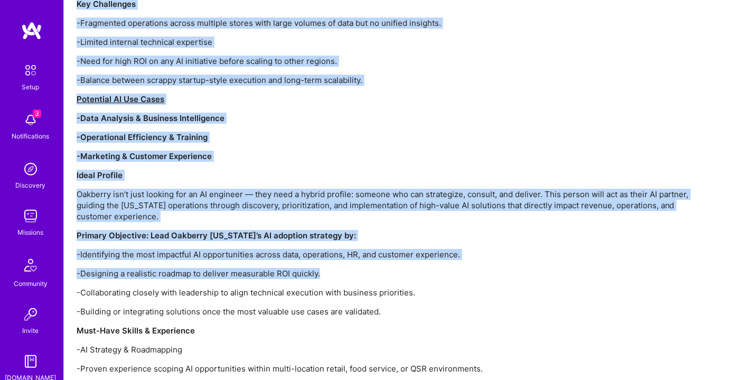
scroll to position [1008, 0]
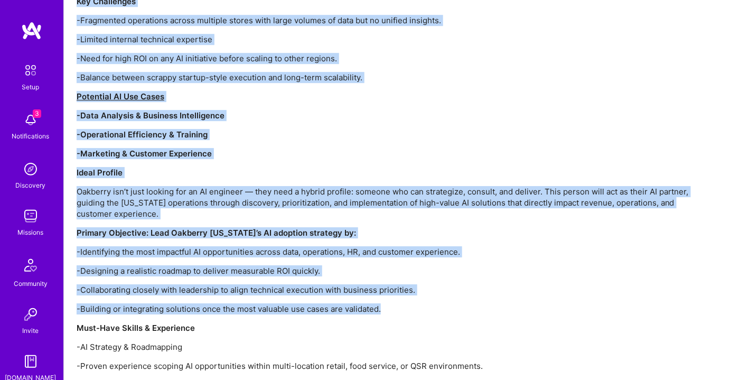
drag, startPoint x: 76, startPoint y: 109, endPoint x: 385, endPoint y: 295, distance: 360.2
click at [385, 295] on div "Project Overview – Oakberry AI Enablement Oakberry is exploring ways to integra…" at bounding box center [394, 290] width 634 height 960
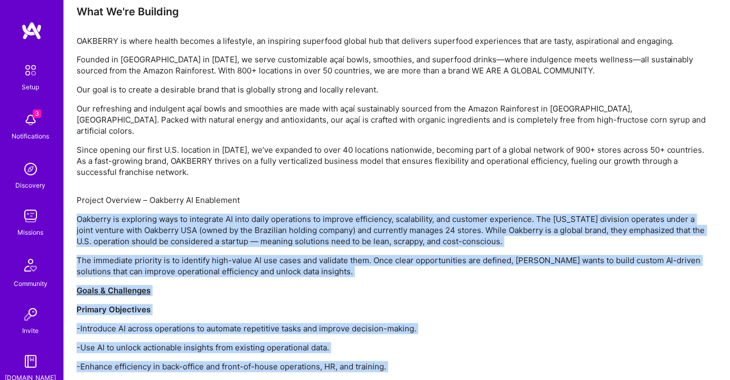
scroll to position [624, 0]
copy div "Loremips do sitametco adip el seddoeius TE inci utlab etdolorema al enimadm ven…"
click at [429, 234] on p "Oakberry is exploring ways to integrate AI into daily operations to improve eff…" at bounding box center [394, 230] width 634 height 33
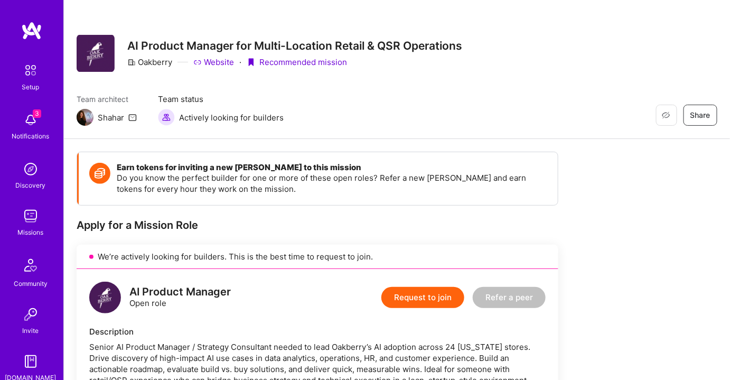
scroll to position [0, 0]
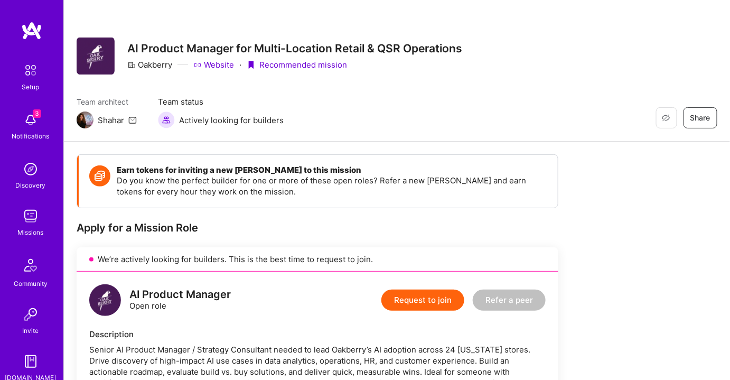
click at [427, 301] on button "Request to join" at bounding box center [422, 299] width 83 height 21
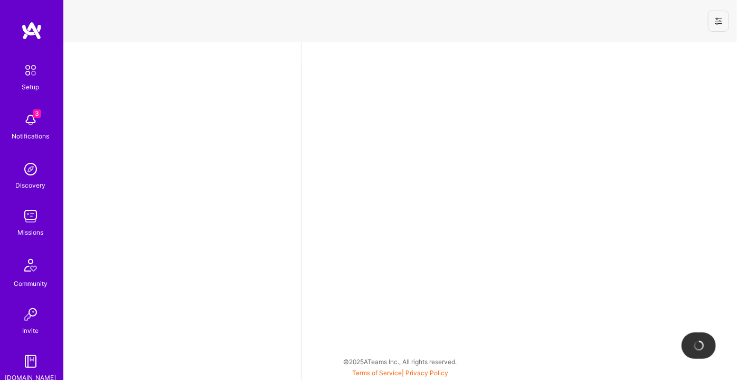
select select "US"
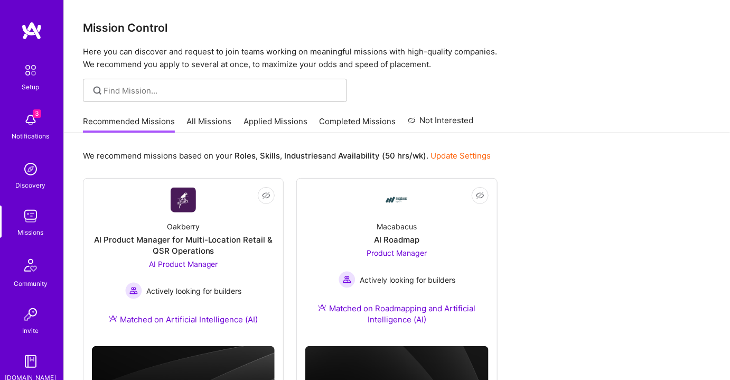
click at [38, 125] on div "3 Notifications" at bounding box center [31, 125] width 66 height 36
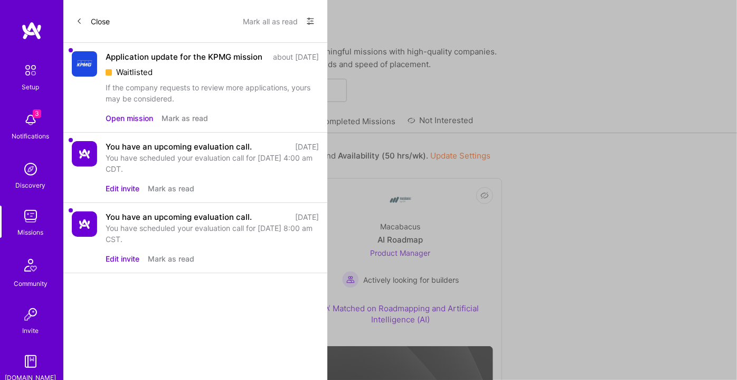
click at [244, 104] on div "If the company requests to review more applications, yours may be considered." at bounding box center [212, 93] width 213 height 22
